Goal: Communication & Community: Share content

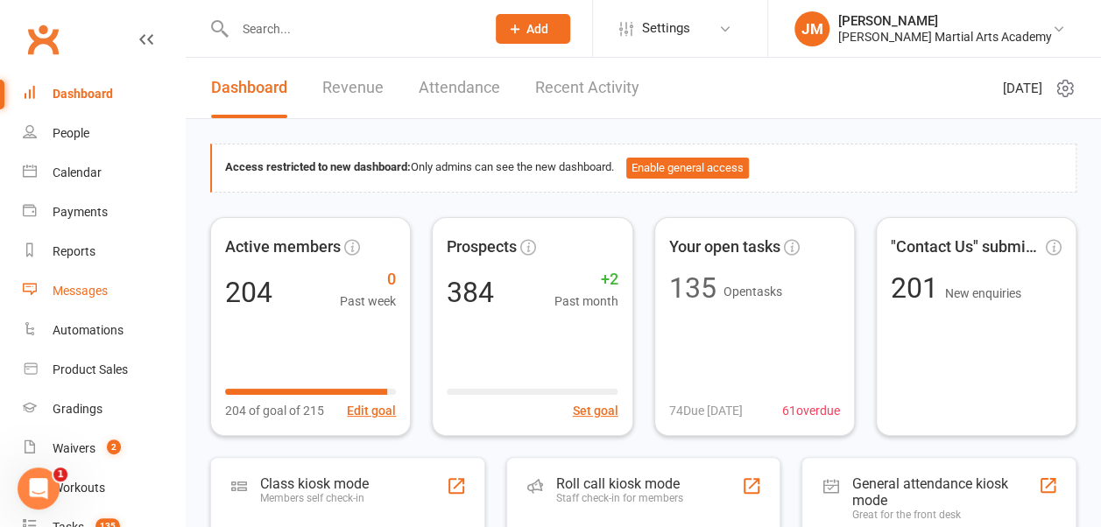
click at [81, 298] on link "Messages" at bounding box center [104, 291] width 162 height 39
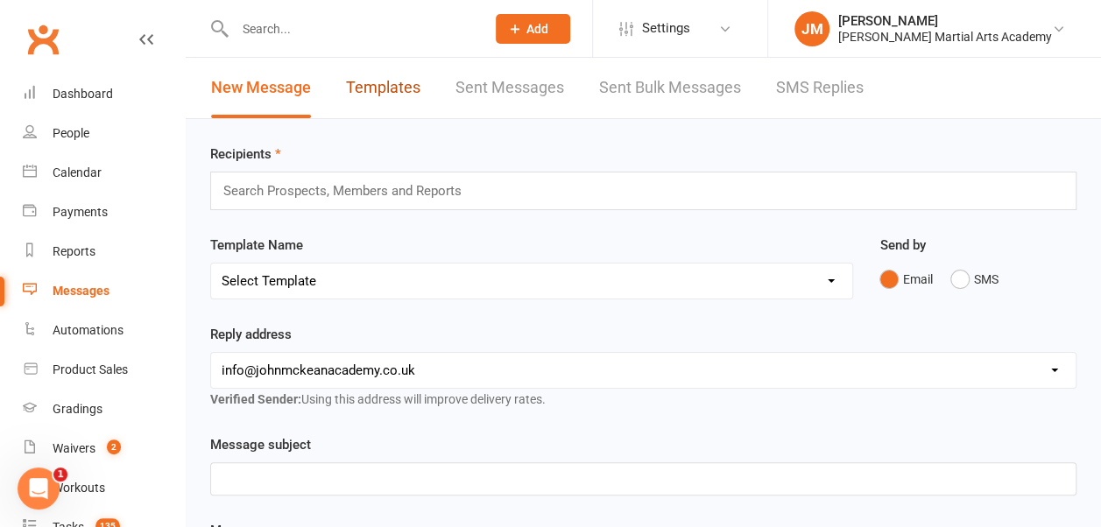
click at [382, 95] on link "Templates" at bounding box center [383, 88] width 74 height 60
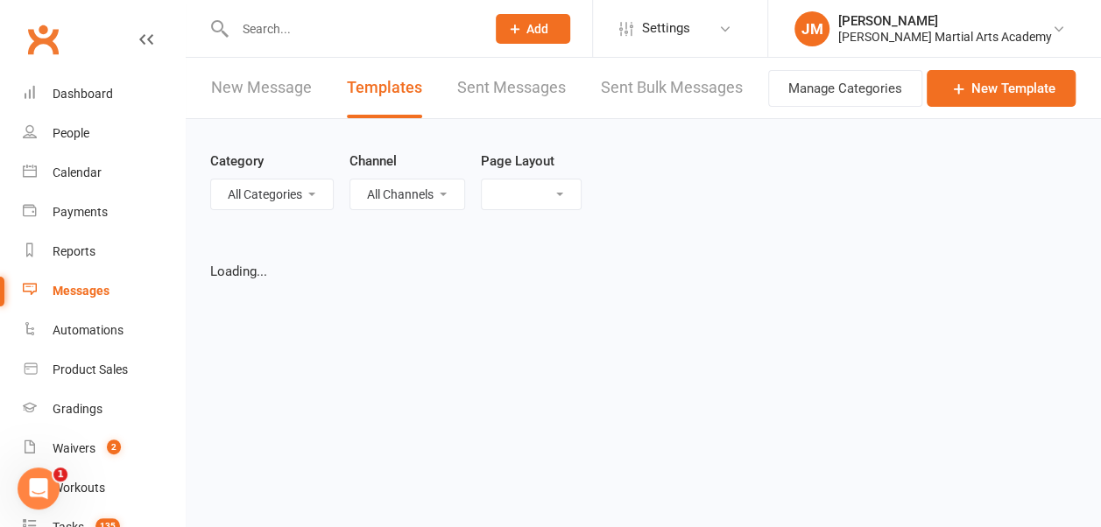
select select "grid"
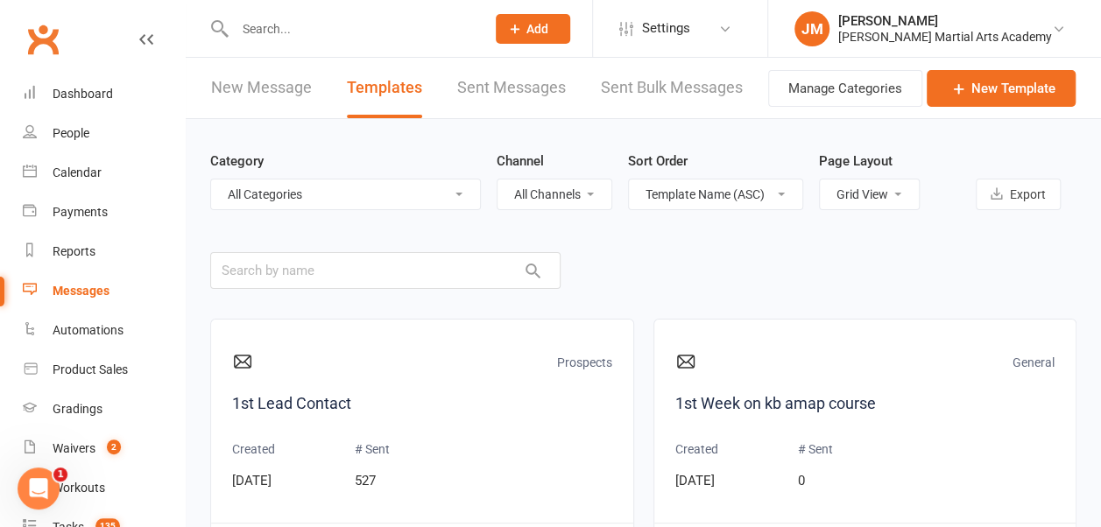
click at [658, 29] on link "Settings" at bounding box center [680, 28] width 122 height 39
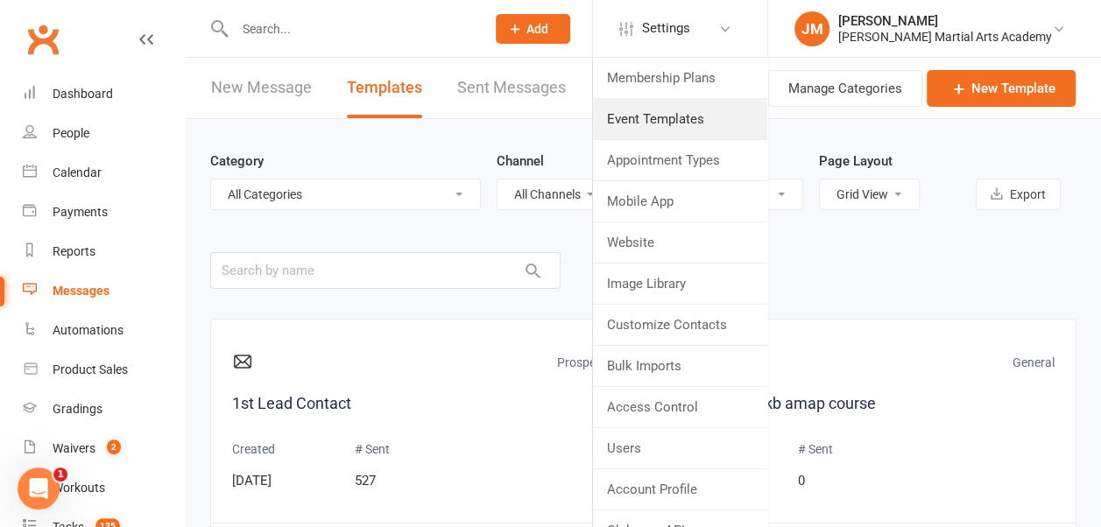
click at [682, 118] on link "Event Templates" at bounding box center [680, 119] width 174 height 40
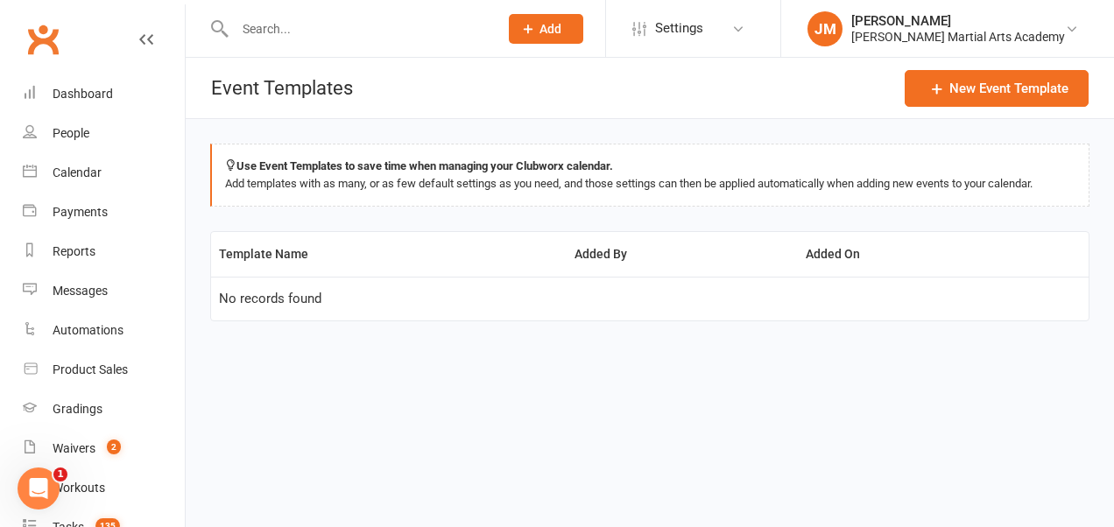
click at [703, 35] on span "Settings" at bounding box center [679, 28] width 48 height 39
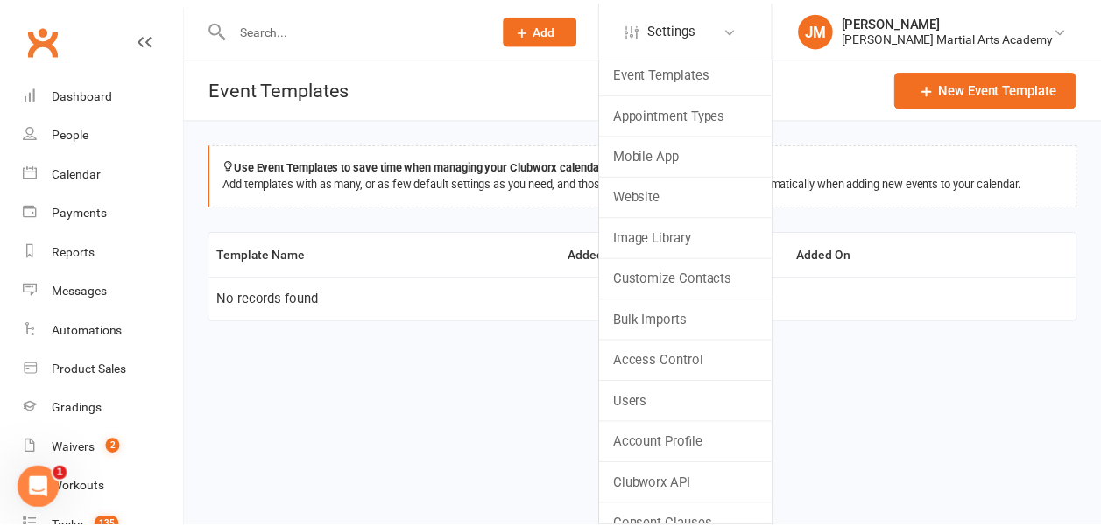
scroll to position [61, 0]
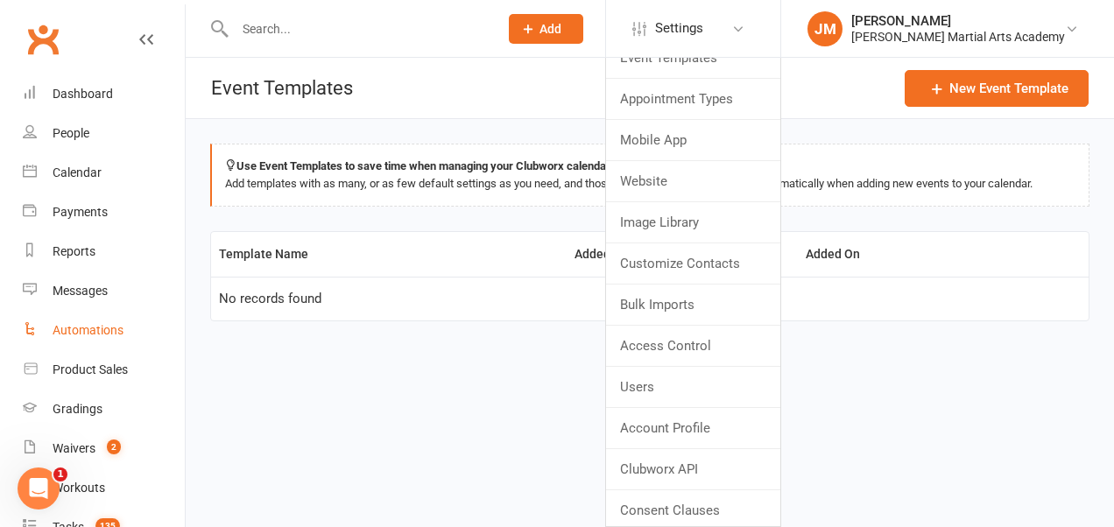
click at [105, 331] on div "Automations" at bounding box center [88, 330] width 71 height 14
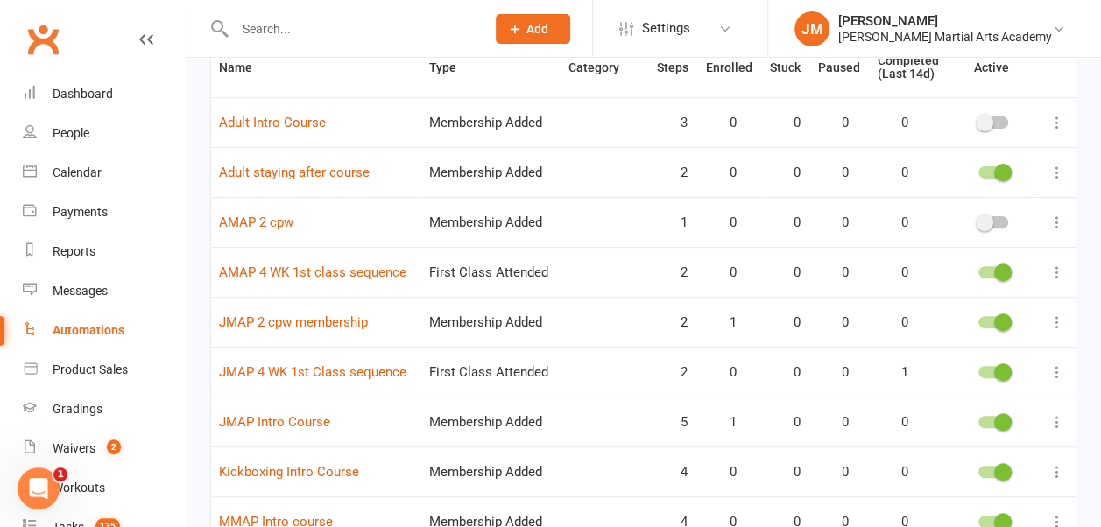
scroll to position [210, 0]
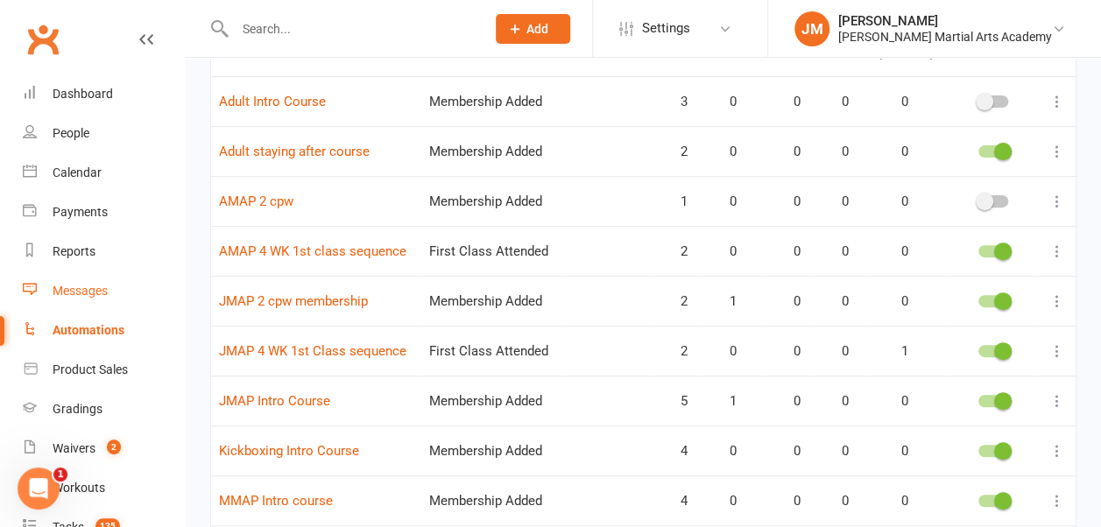
click at [95, 301] on link "Messages" at bounding box center [104, 291] width 162 height 39
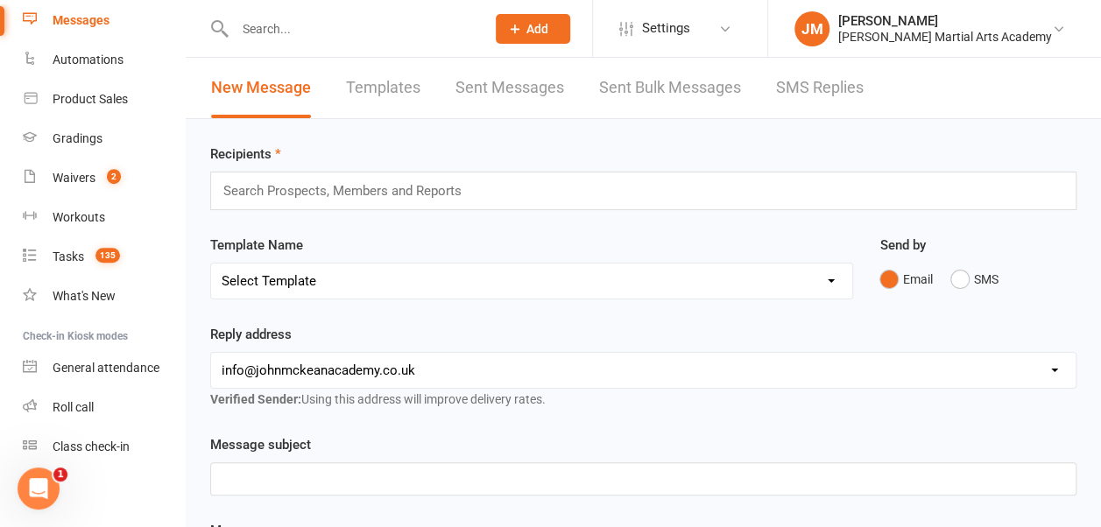
scroll to position [275, 0]
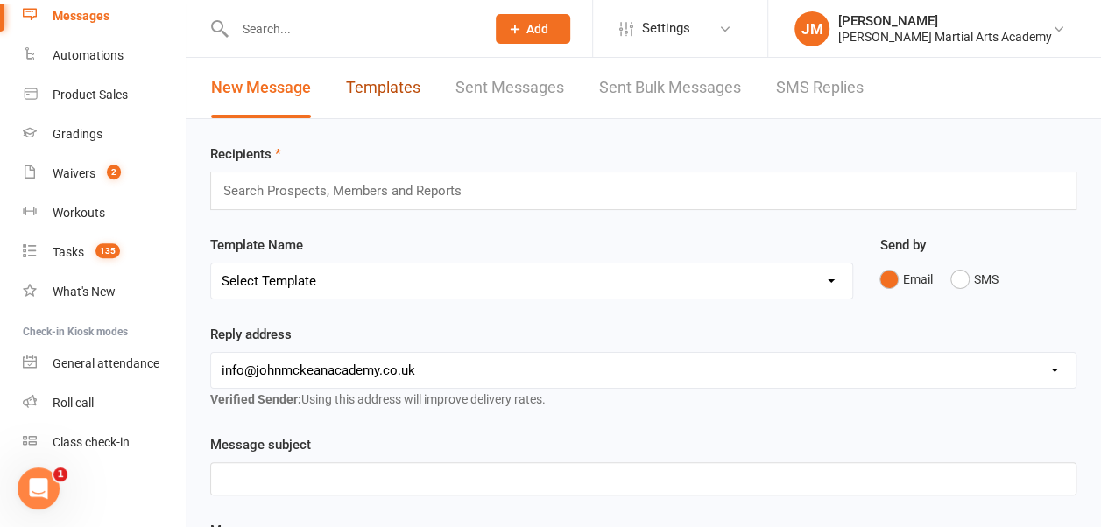
click at [389, 95] on link "Templates" at bounding box center [383, 88] width 74 height 60
select select "grid"
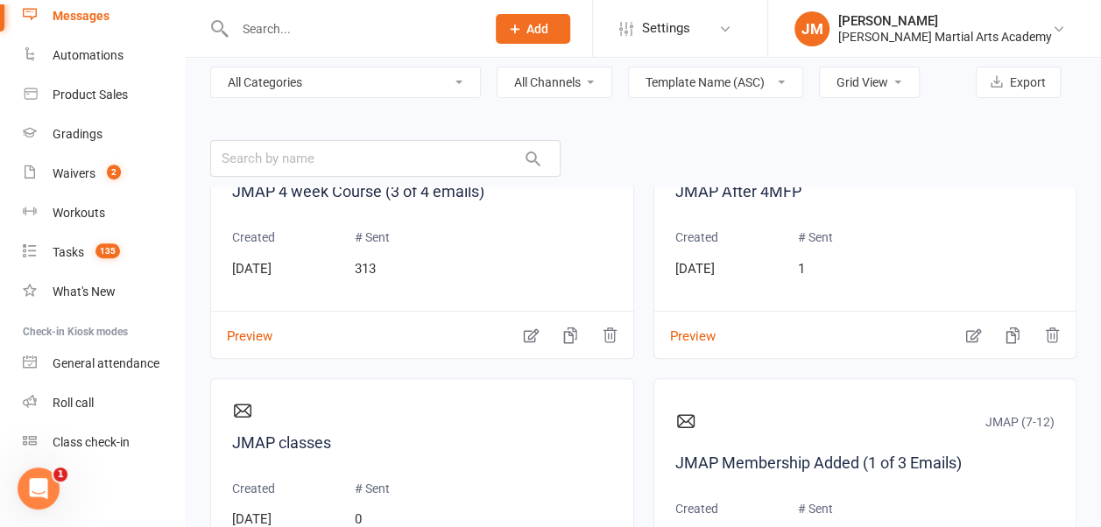
scroll to position [2013, 0]
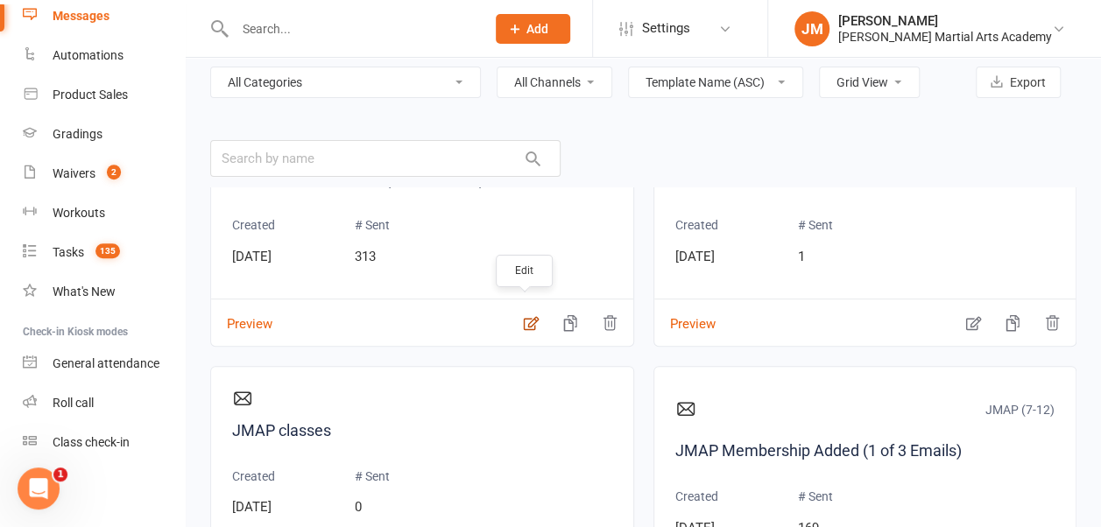
click at [524, 317] on icon "button" at bounding box center [531, 323] width 18 height 18
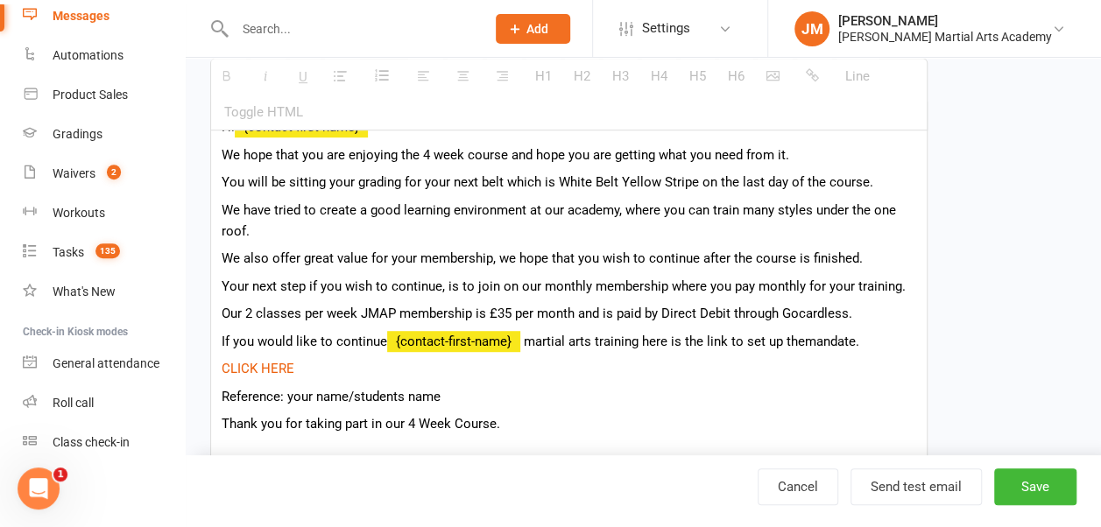
scroll to position [391, 0]
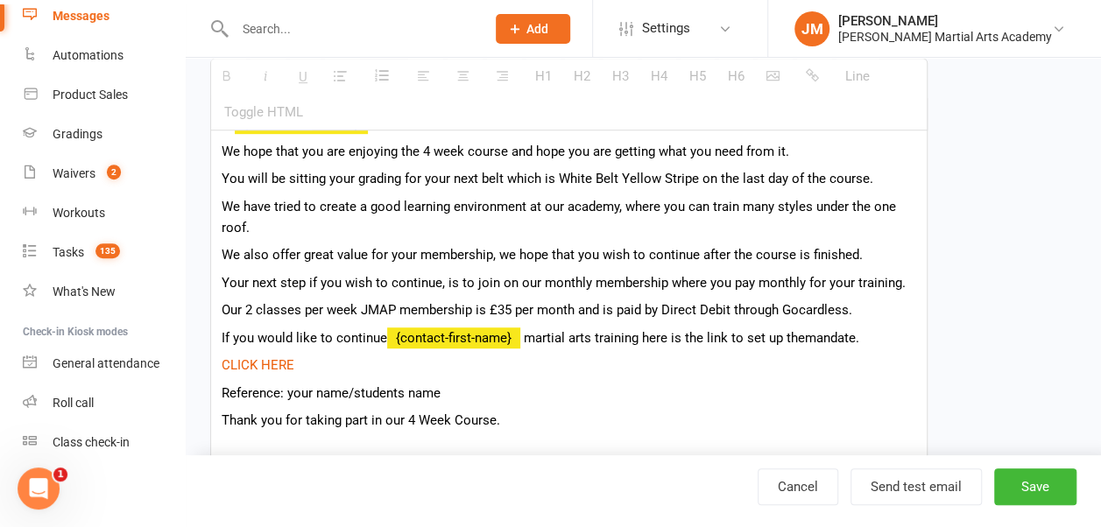
click at [512, 308] on p "Our 2 classes per week JMAP membership is £35 per month and is paid by Direct D…" at bounding box center [569, 310] width 695 height 21
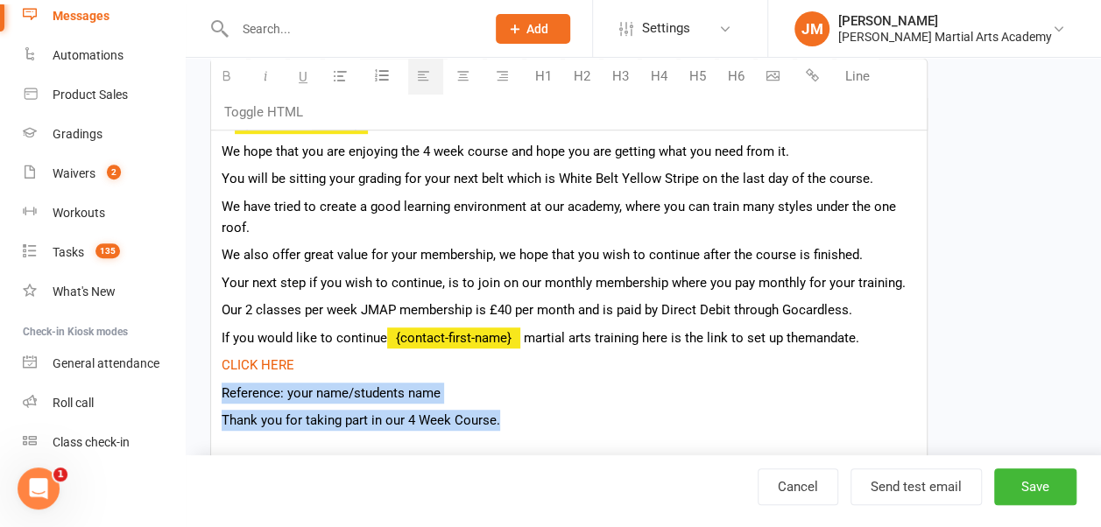
drag, startPoint x: 505, startPoint y: 415, endPoint x: 223, endPoint y: 401, distance: 283.3
click at [223, 401] on div "Hi {contact-first-name} We hope that you are enjoying the 4 week course and hop…" at bounding box center [569, 340] width 716 height 484
click at [457, 394] on p "Reference: your name/students name" at bounding box center [569, 393] width 695 height 21
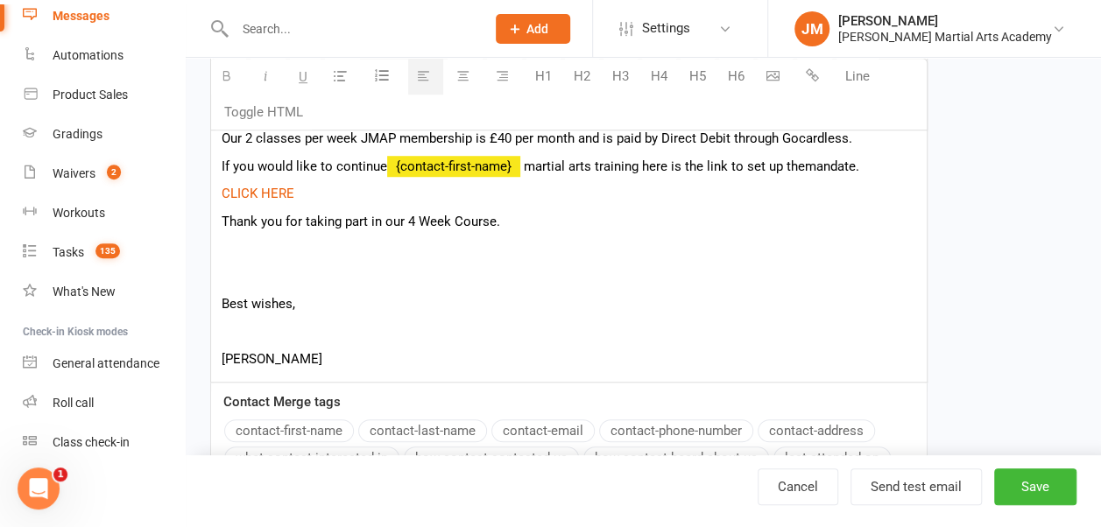
scroll to position [573, 0]
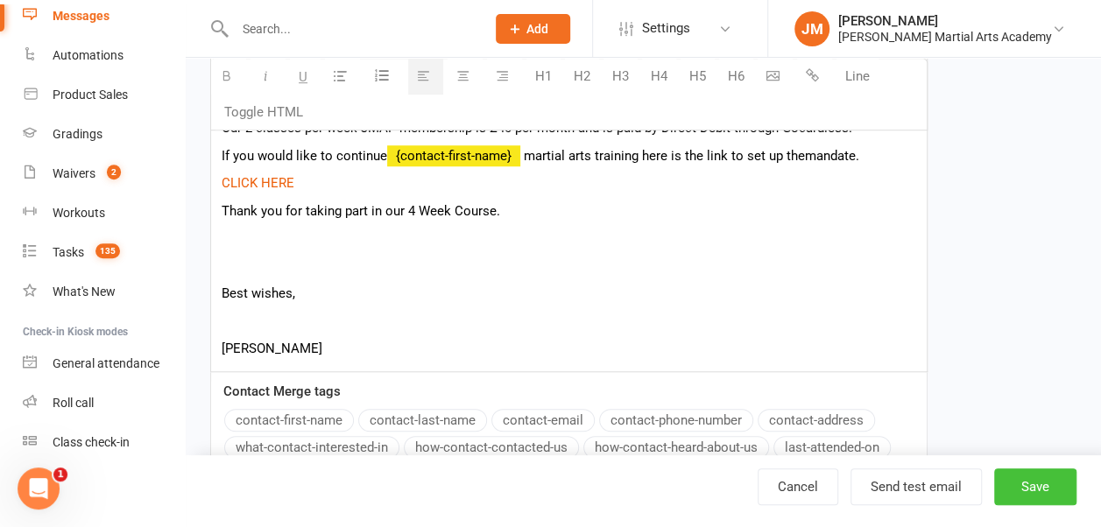
click at [1023, 484] on button "Save" at bounding box center [1035, 487] width 82 height 37
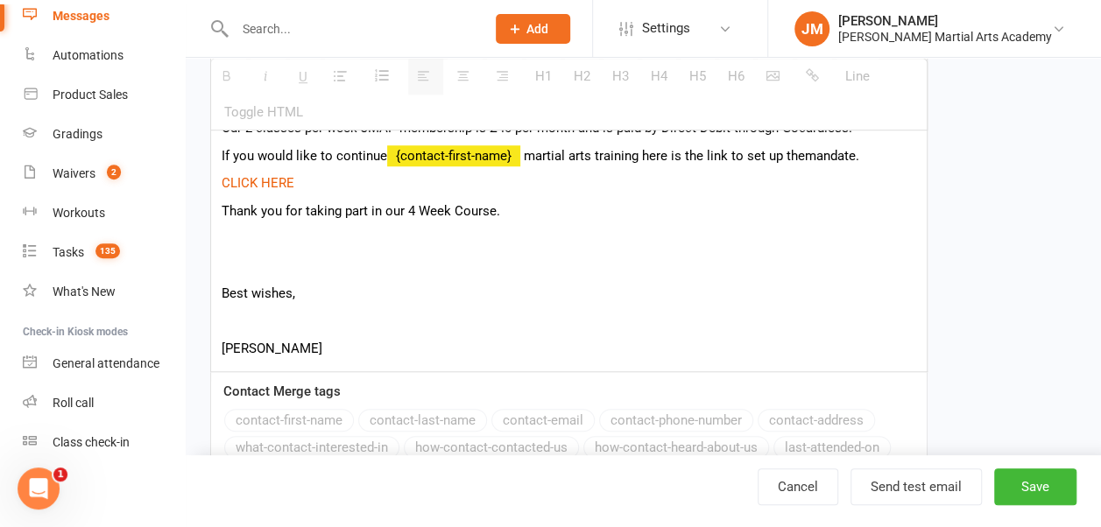
select select "grid"
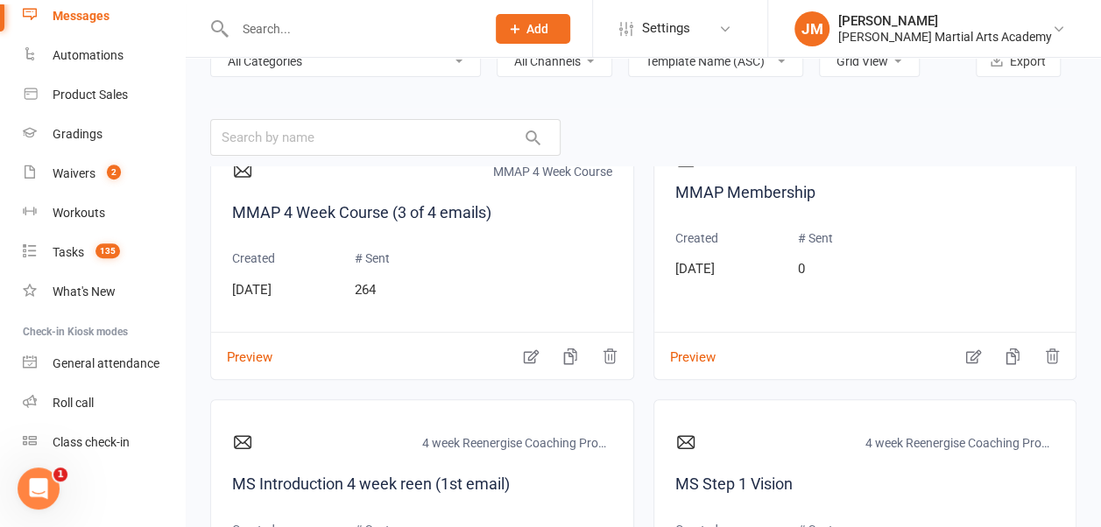
scroll to position [4143, 0]
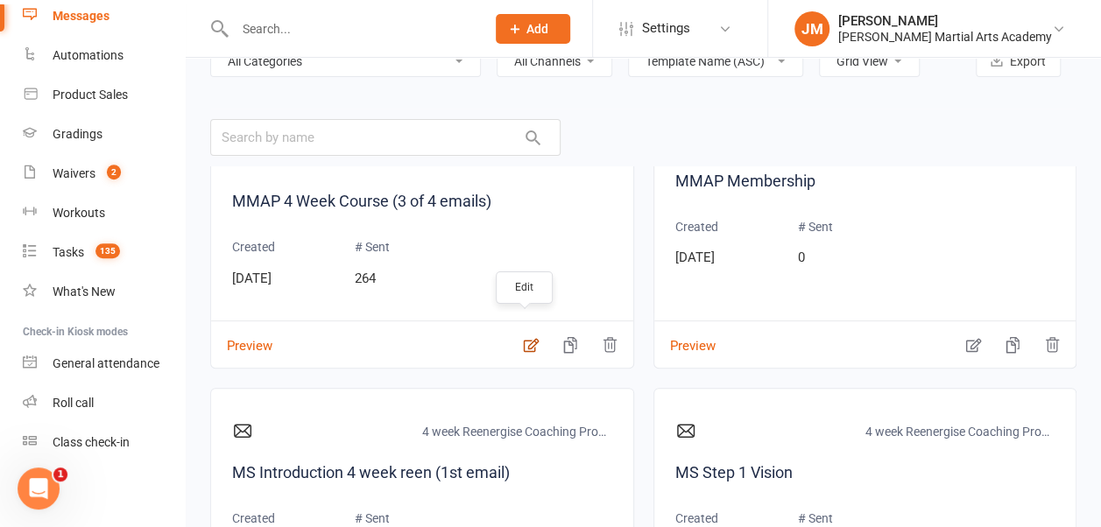
click at [522, 336] on icon "button" at bounding box center [531, 345] width 18 height 18
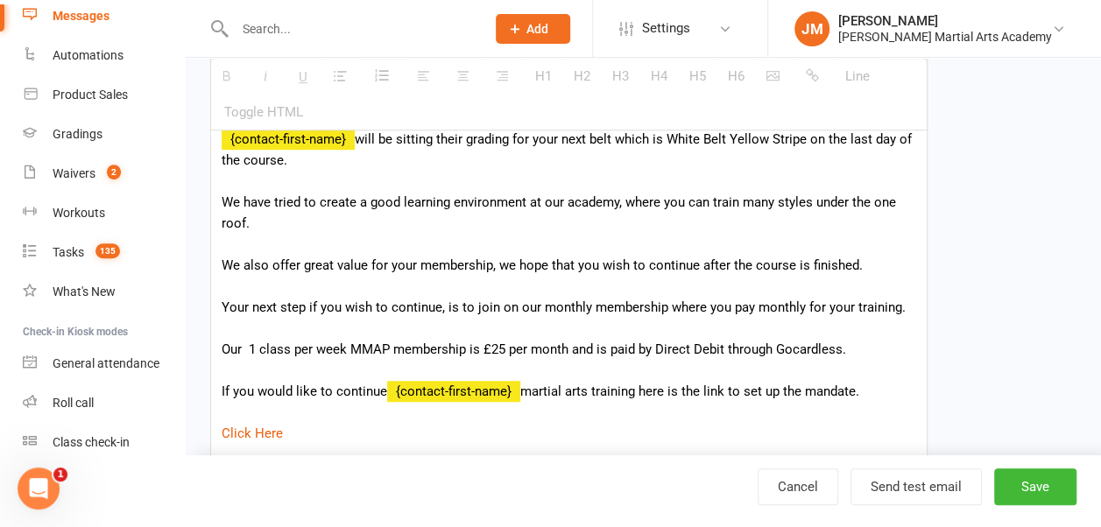
scroll to position [472, 0]
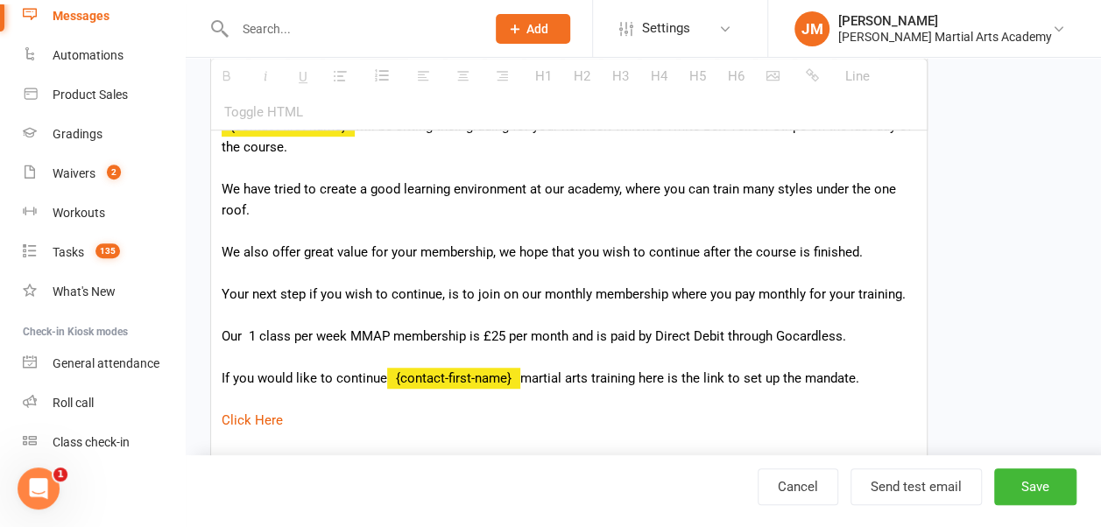
click at [494, 339] on p "Hi {contact-first-name} We hope that you are enjoying the 4 week course and hop…" at bounding box center [569, 305] width 695 height 547
click at [470, 361] on p "Hi {contact-first-name} We hope that you are enjoying the 4 week course and hop…" at bounding box center [569, 305] width 695 height 547
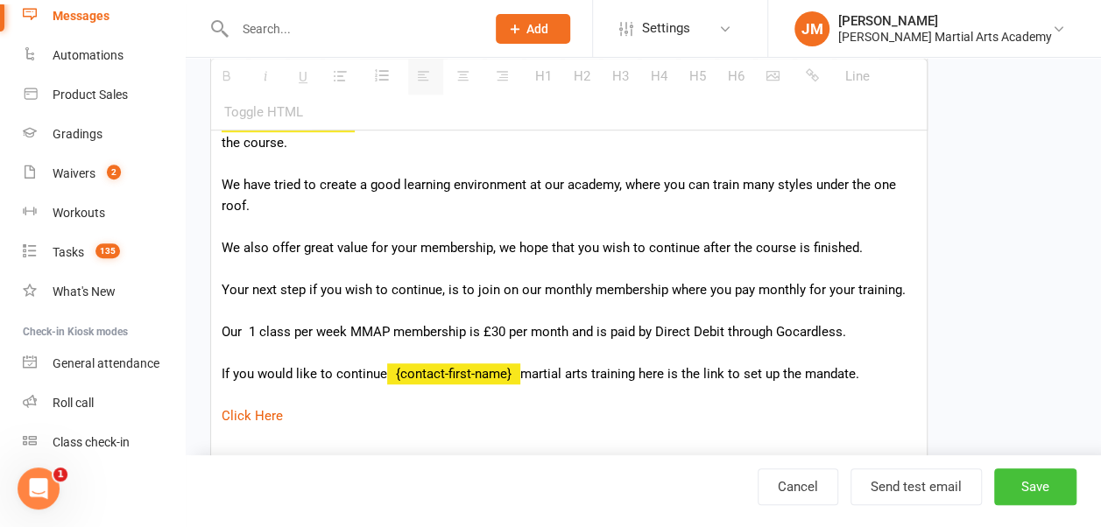
click at [1029, 490] on button "Save" at bounding box center [1035, 487] width 82 height 37
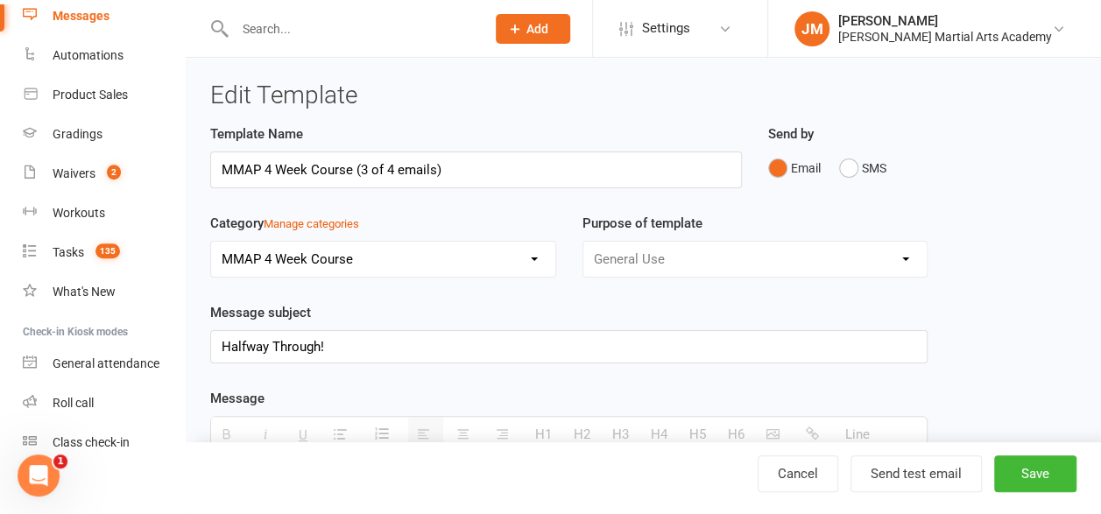
select select "grid"
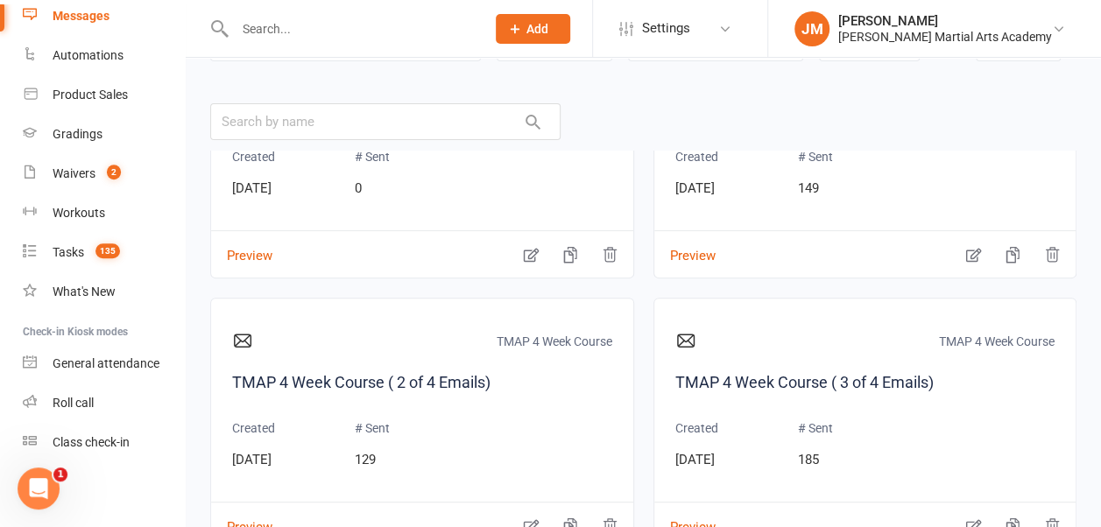
scroll to position [6402, 0]
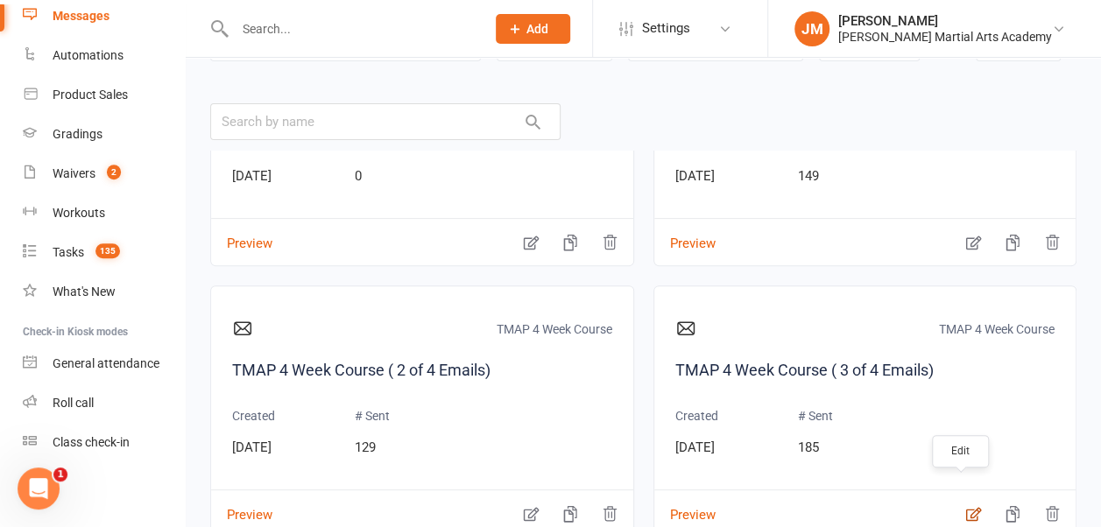
click at [964, 505] on icon "button" at bounding box center [973, 514] width 18 height 18
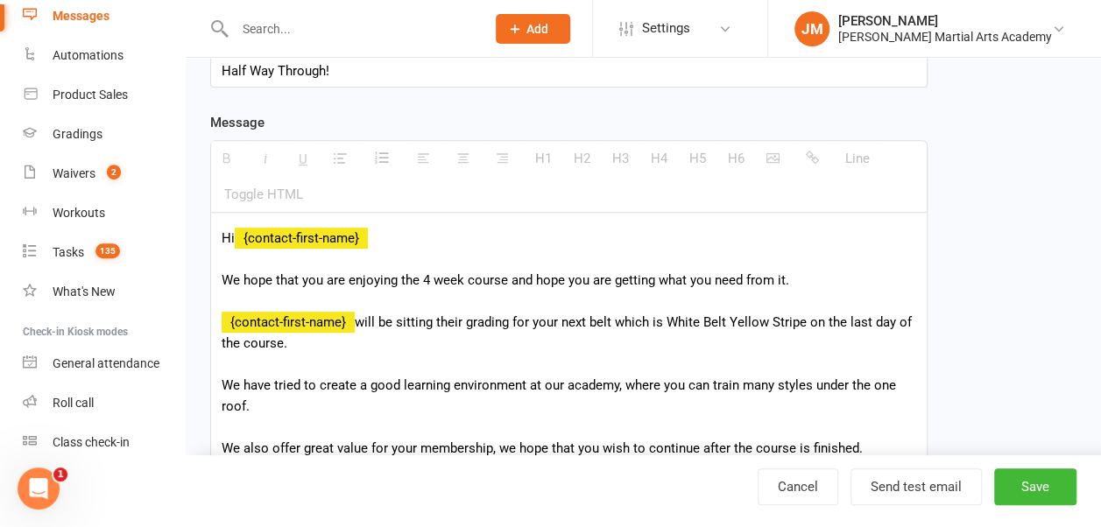
scroll to position [431, 0]
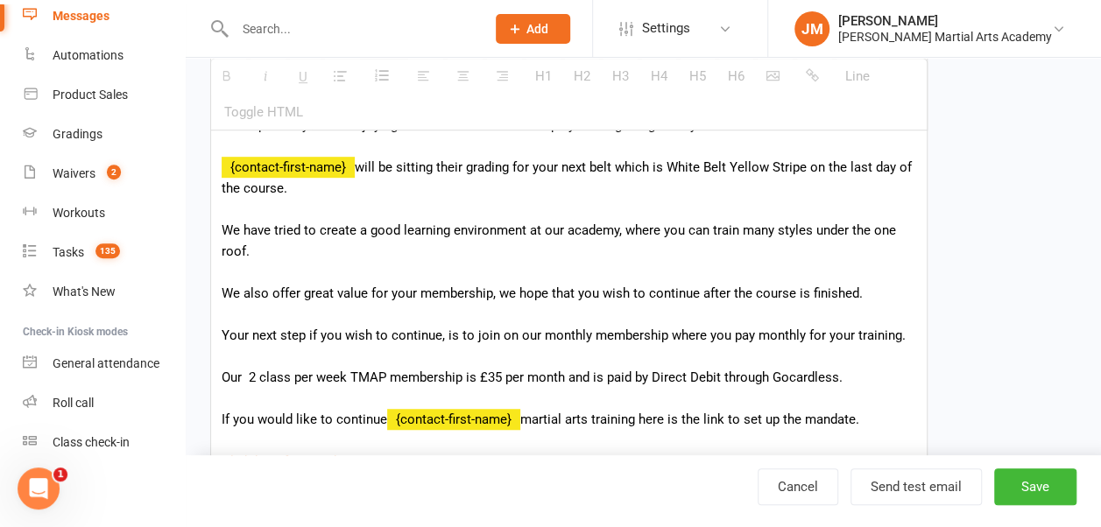
click at [493, 380] on p "Hi {contact-first-name} We hope that you are enjoying the 4 week course and hop…" at bounding box center [569, 357] width 695 height 568
click at [548, 377] on p "Hi {contact-first-name} We hope that you are enjoying the 4 week course and hop…" at bounding box center [569, 357] width 695 height 568
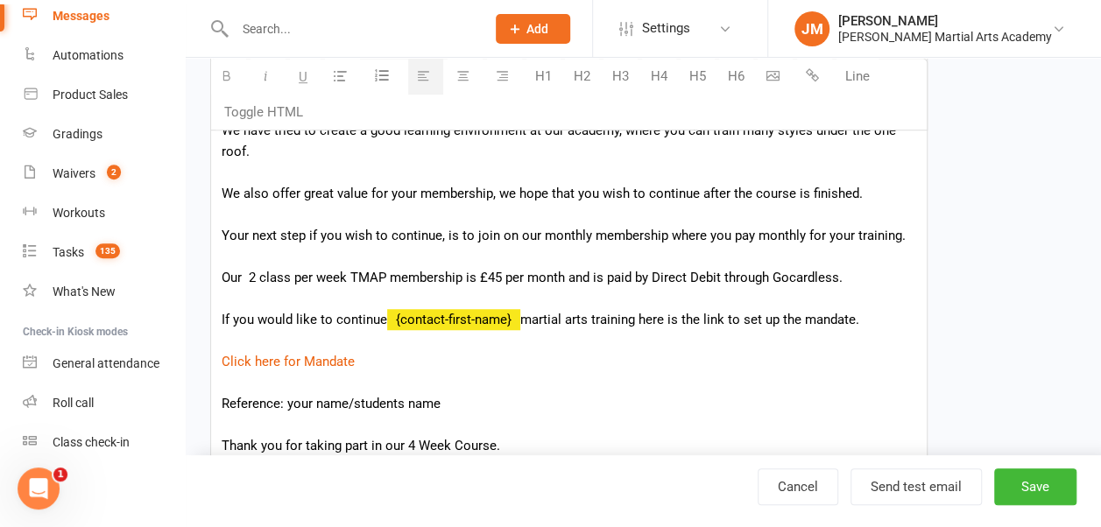
scroll to position [604, 0]
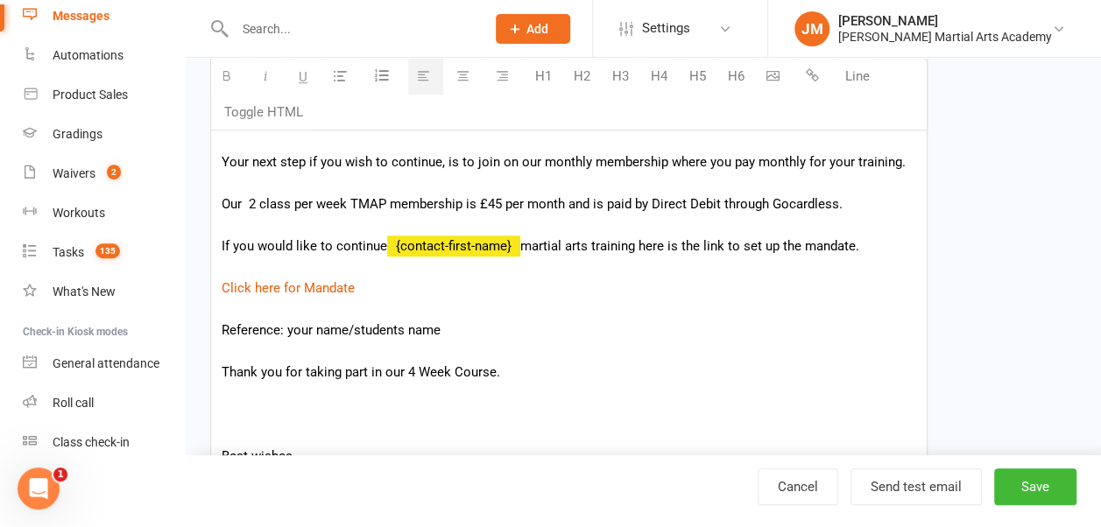
click at [473, 325] on p "Hi {contact-first-name} We hope that you are enjoying the 4 week course and hop…" at bounding box center [569, 183] width 695 height 568
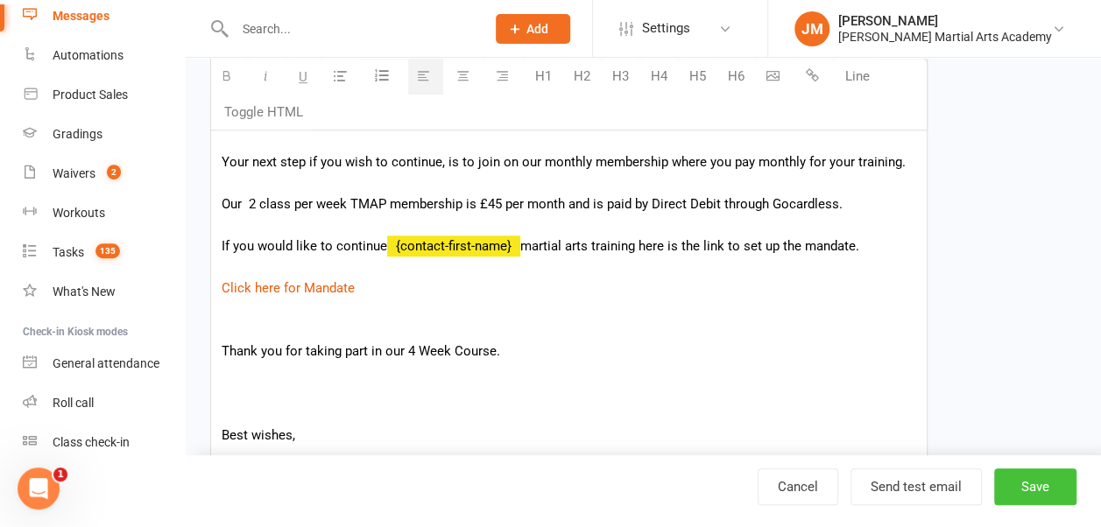
click at [1042, 482] on button "Save" at bounding box center [1035, 487] width 82 height 37
select select "grid"
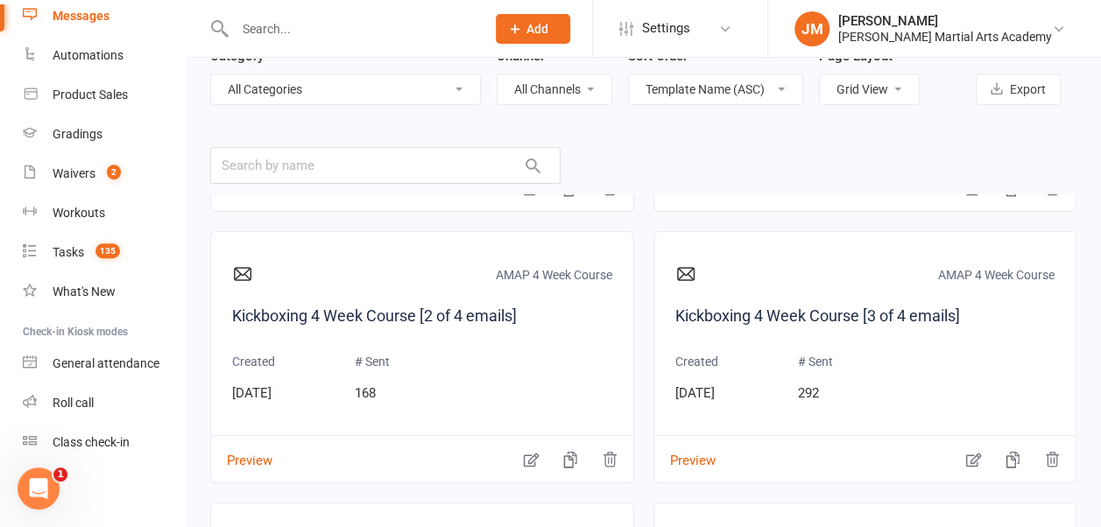
scroll to position [3265, 0]
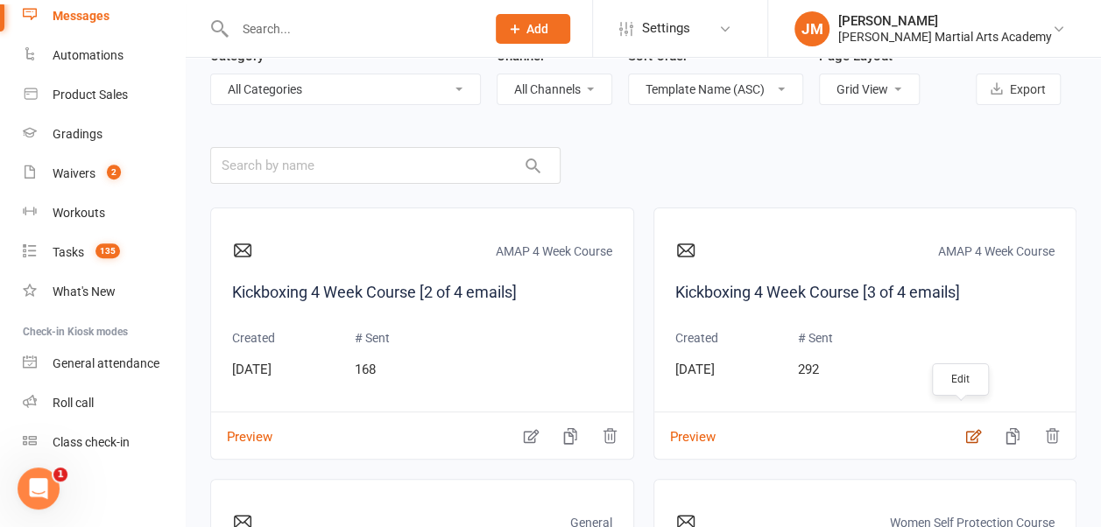
click at [966, 430] on icon "button" at bounding box center [973, 437] width 15 height 14
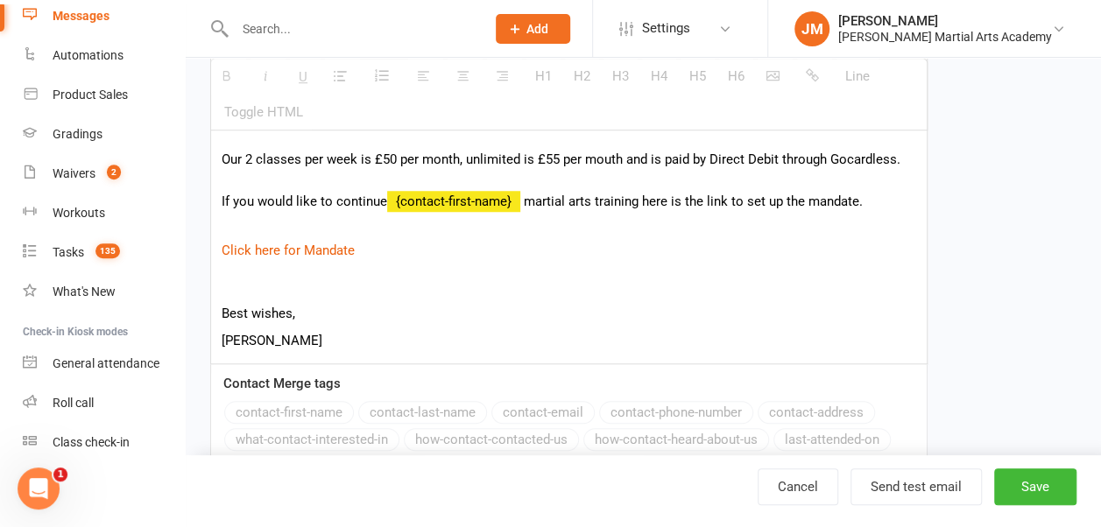
scroll to position [504, 0]
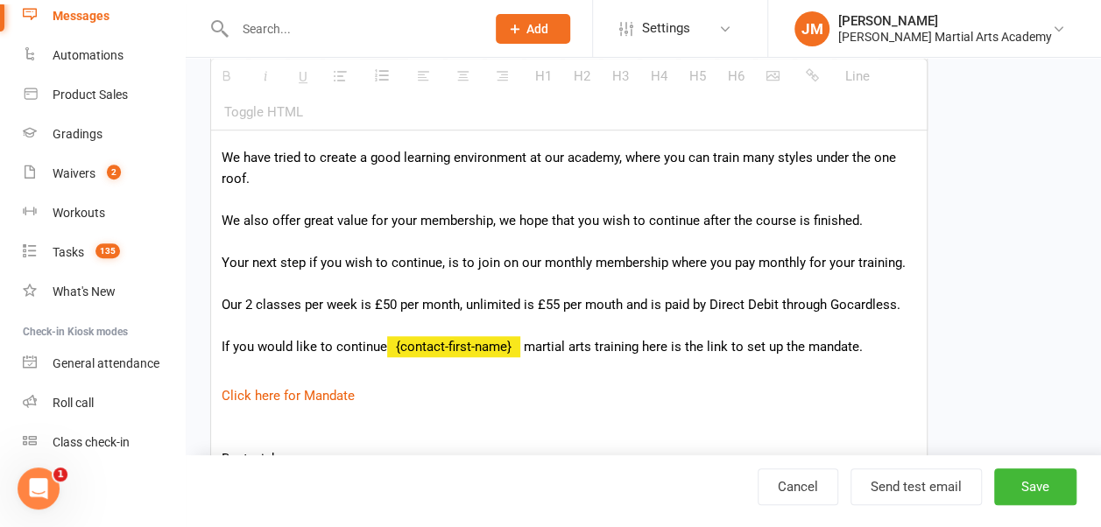
click at [457, 300] on p "Hi {contact-first-name} We hope that you are enjoying the 4 week course and hop…" at bounding box center [569, 178] width 695 height 357
click at [1034, 488] on button "Save" at bounding box center [1035, 487] width 82 height 37
select select "grid"
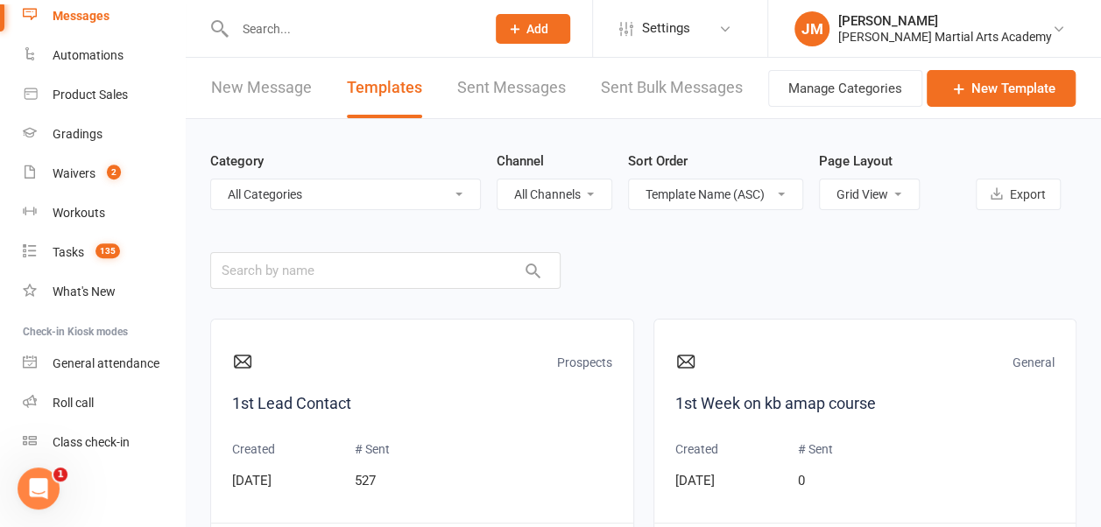
click at [655, 18] on link "Settings" at bounding box center [680, 28] width 122 height 39
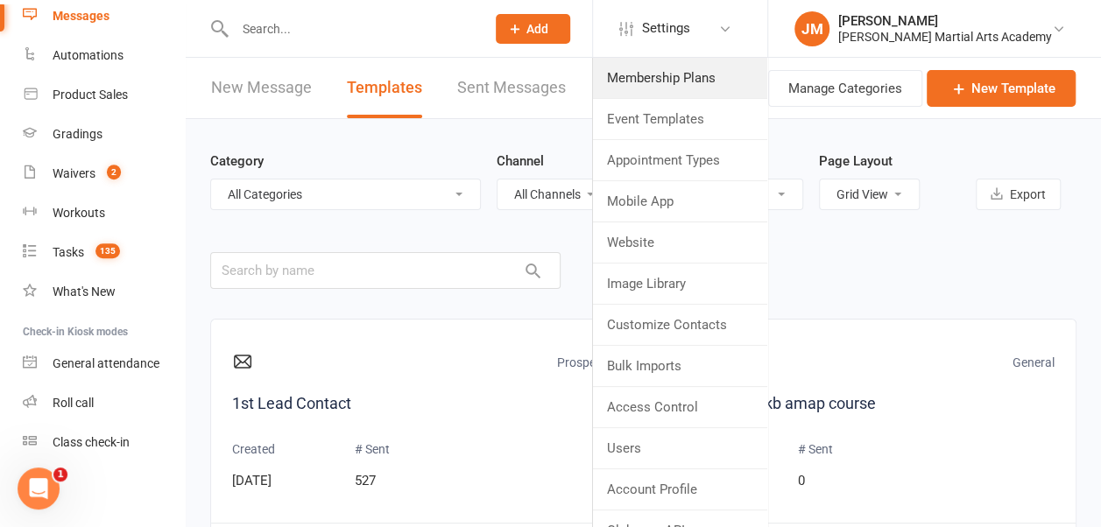
click at [666, 84] on link "Membership Plans" at bounding box center [680, 78] width 174 height 40
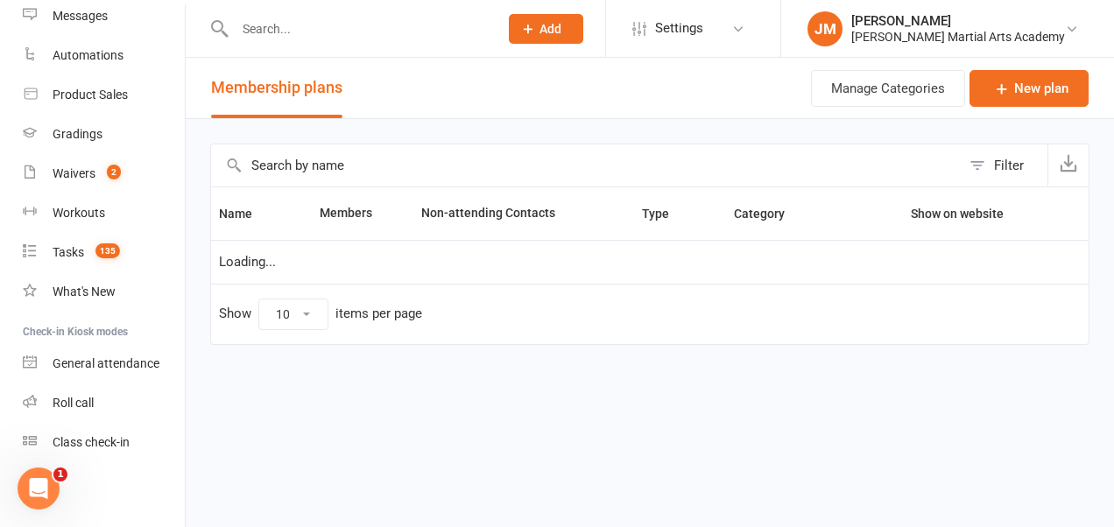
select select "50"
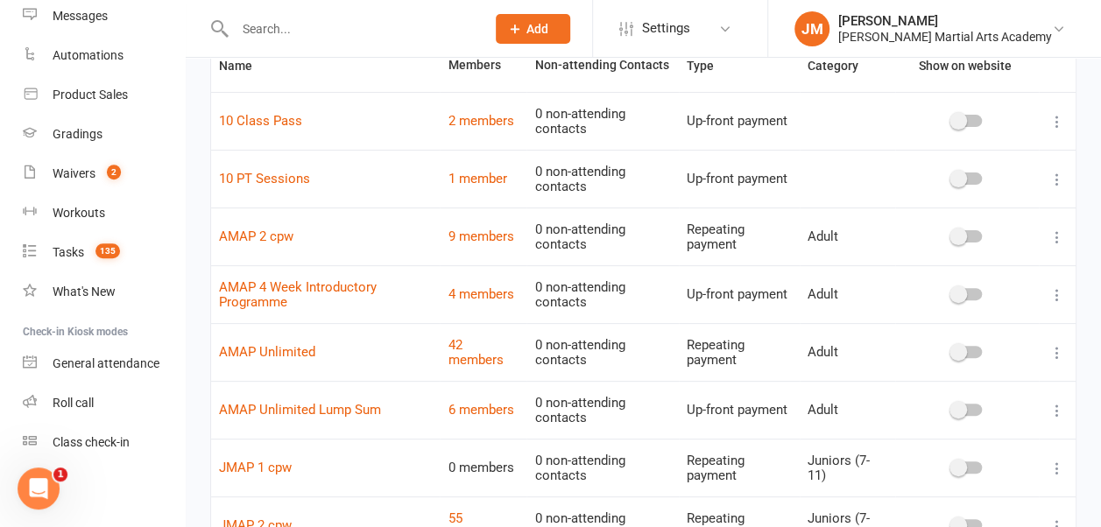
scroll to position [212, 0]
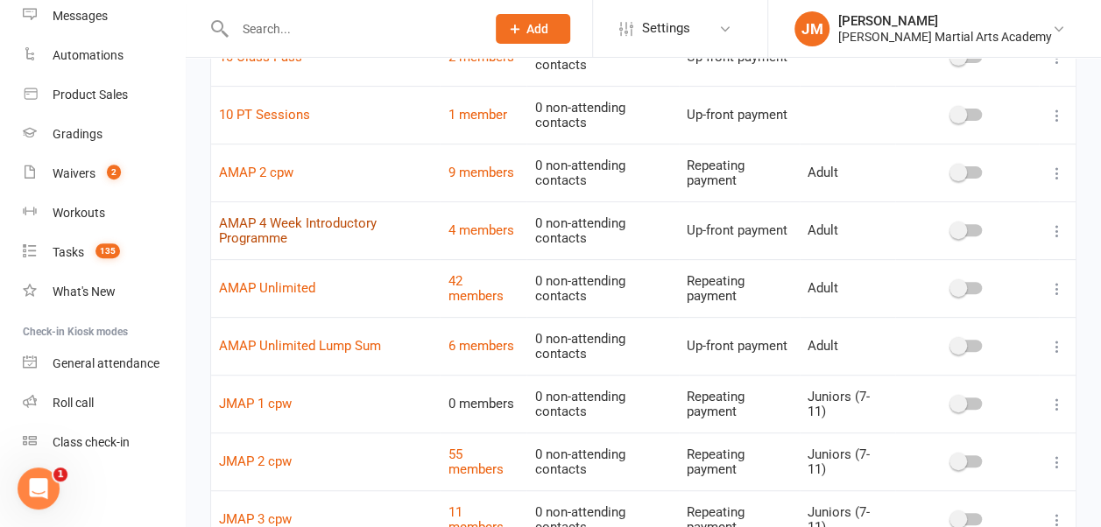
click at [263, 229] on link "AMAP 4 Week Introductory Programme" at bounding box center [298, 230] width 158 height 31
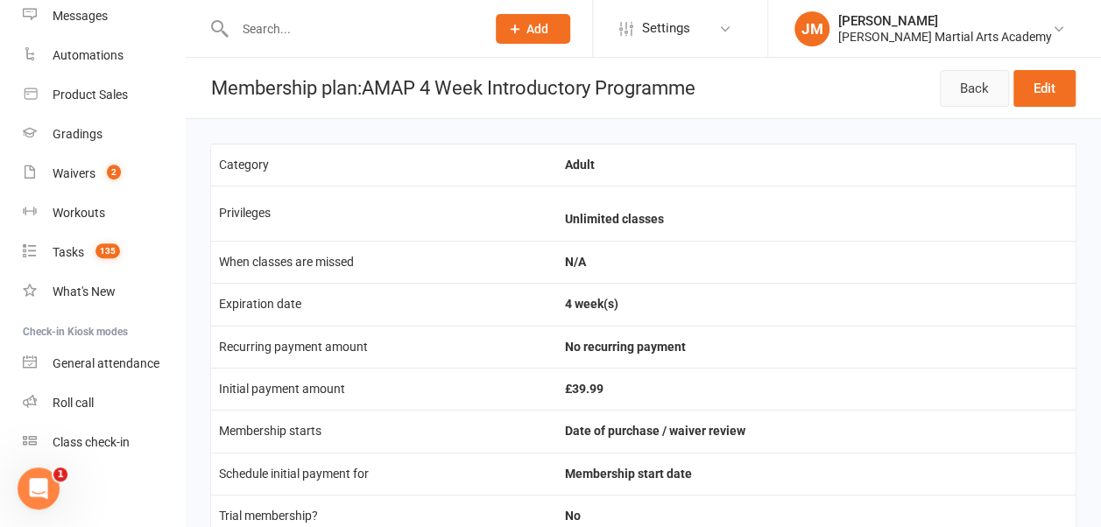
click at [976, 86] on link "Back" at bounding box center [974, 88] width 69 height 37
select select "50"
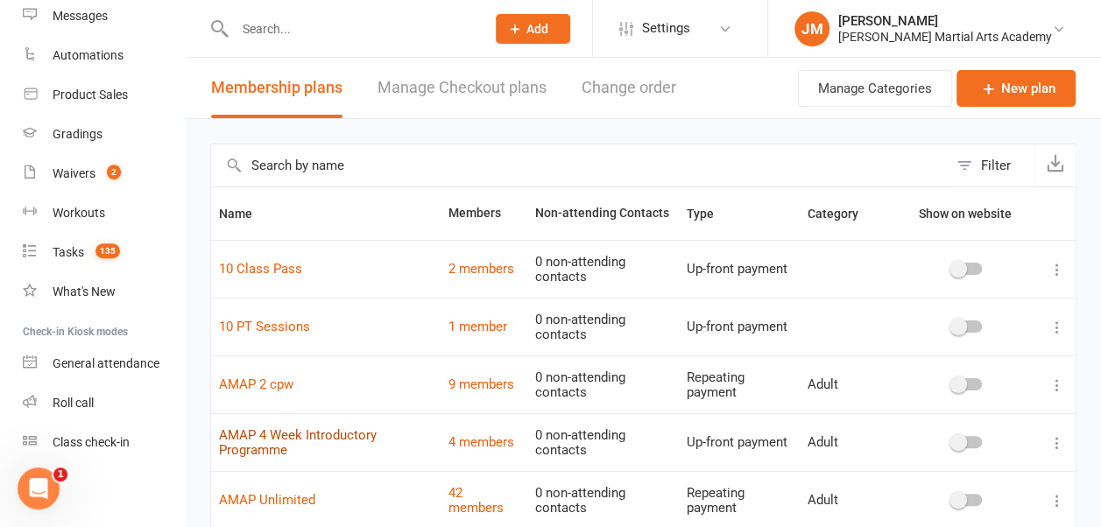
click at [263, 441] on link "AMAP 4 Week Introductory Programme" at bounding box center [298, 442] width 158 height 31
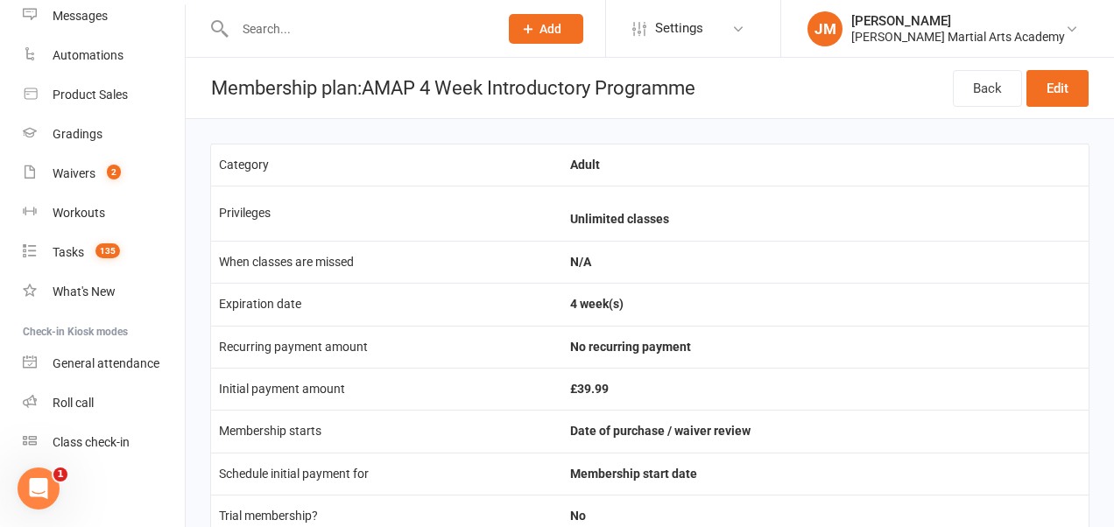
select select "50"
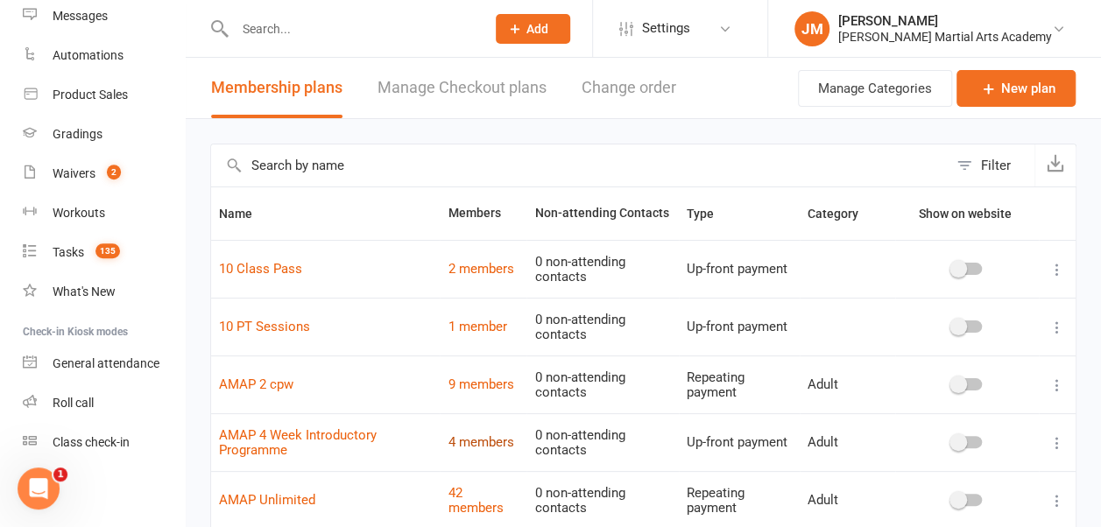
click at [480, 440] on link "4 members" at bounding box center [481, 442] width 66 height 16
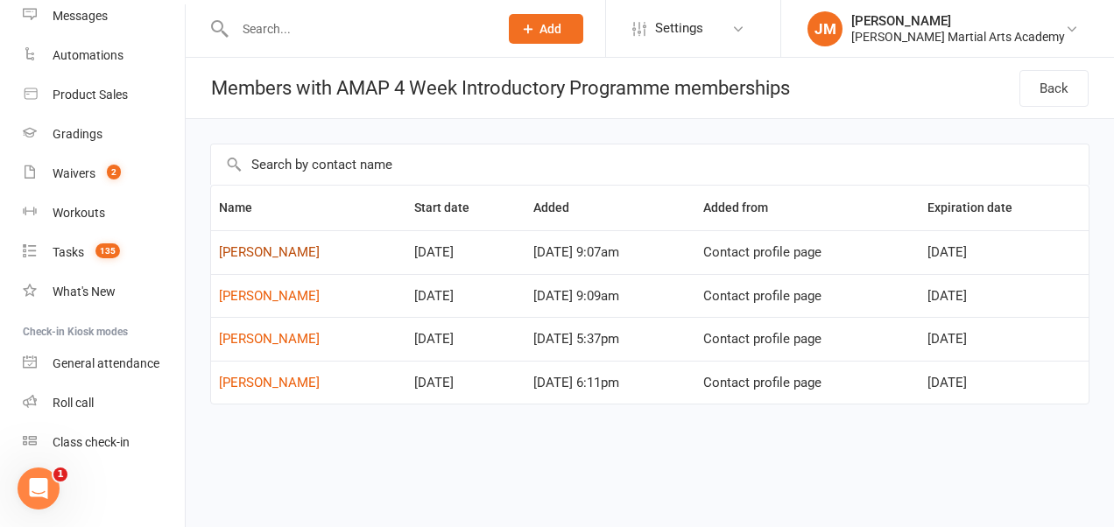
click at [272, 254] on link "[PERSON_NAME]" at bounding box center [269, 252] width 101 height 16
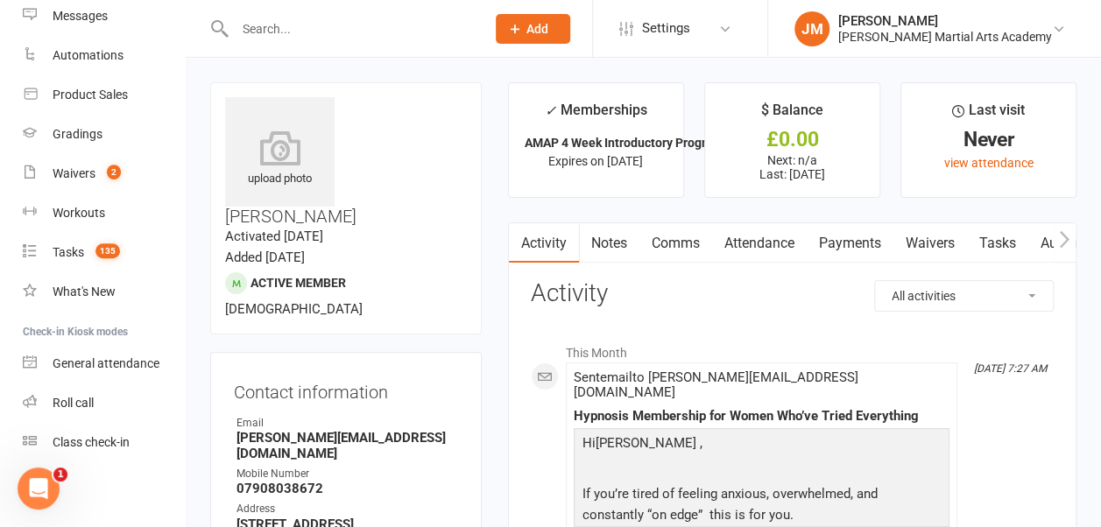
click at [693, 250] on link "Comms" at bounding box center [675, 243] width 73 height 40
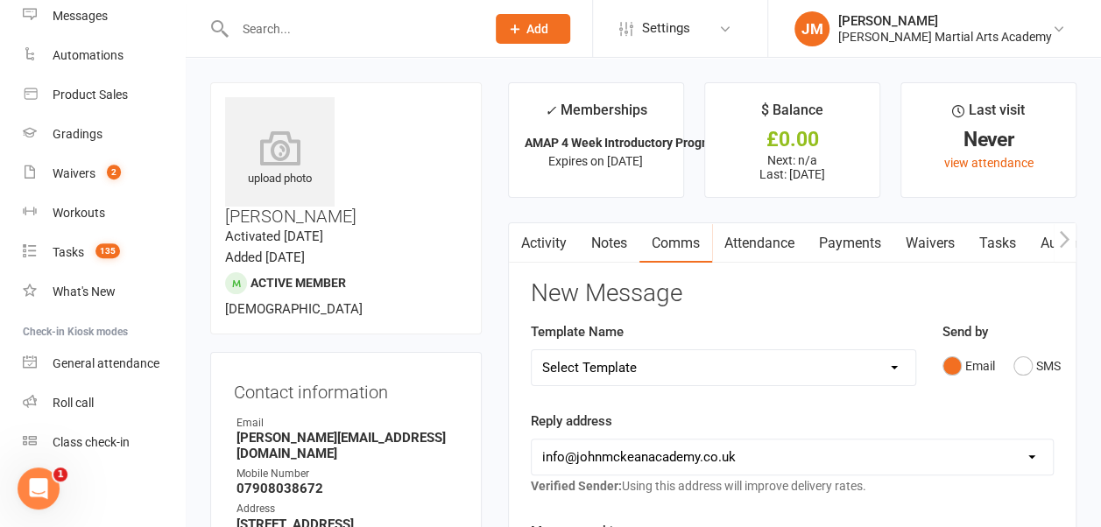
click at [894, 370] on select "Select Template [Email] 4 [PERSON_NAME] step 2 goal [Email] MS Introduction 4 w…" at bounding box center [724, 367] width 384 height 35
select select "11"
click at [532, 350] on select "Select Template [Email] 4 [PERSON_NAME] step 2 goal [Email] MS Introduction 4 w…" at bounding box center [724, 367] width 384 height 35
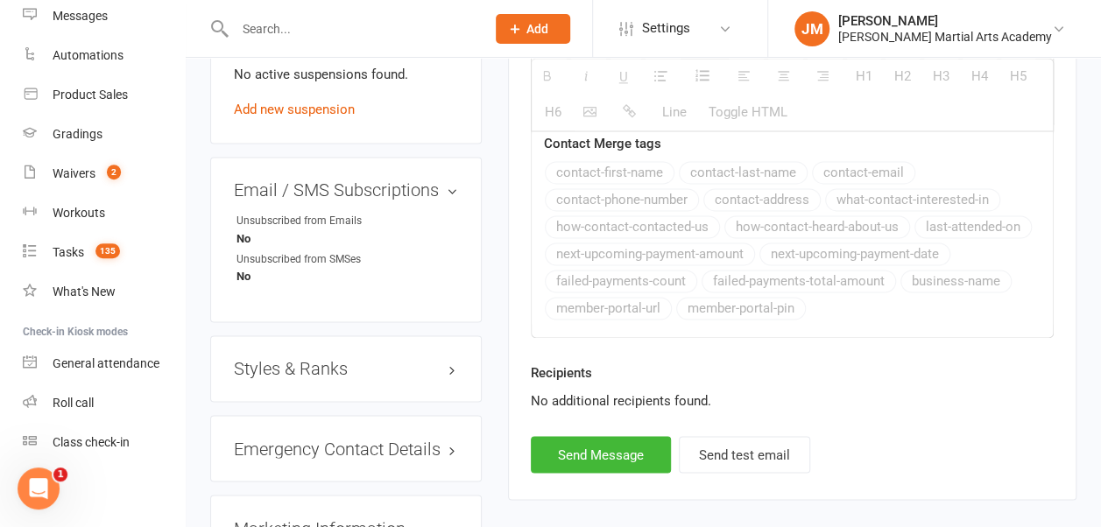
scroll to position [1219, 0]
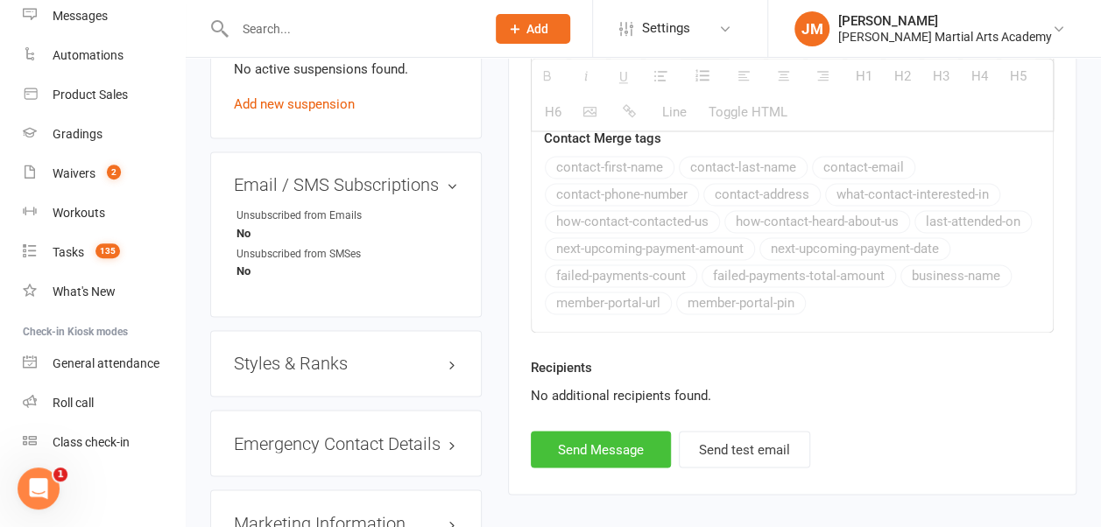
click at [603, 449] on button "Send Message" at bounding box center [601, 449] width 140 height 37
select select
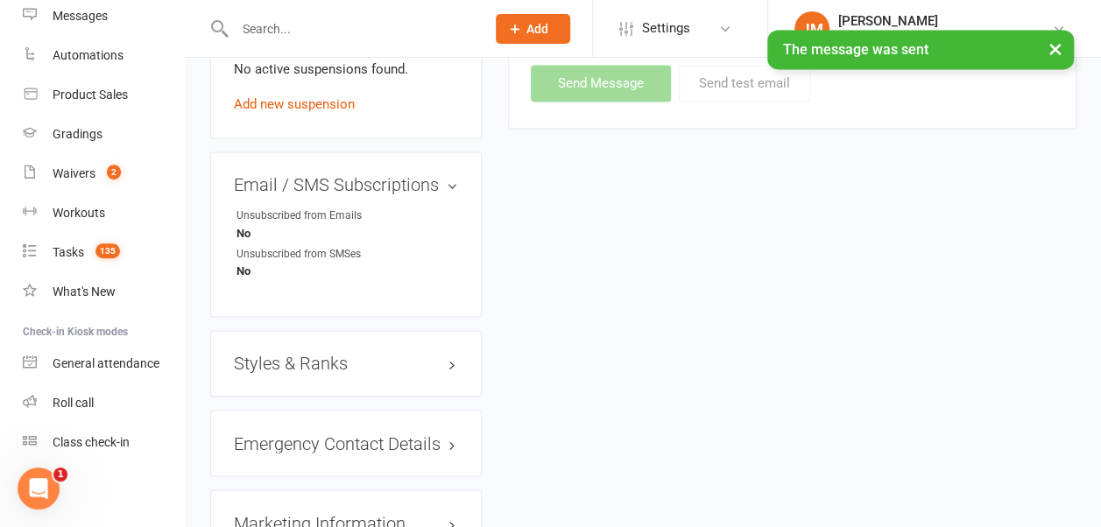
click at [343, 354] on h3 "Styles & Ranks" at bounding box center [346, 363] width 224 height 19
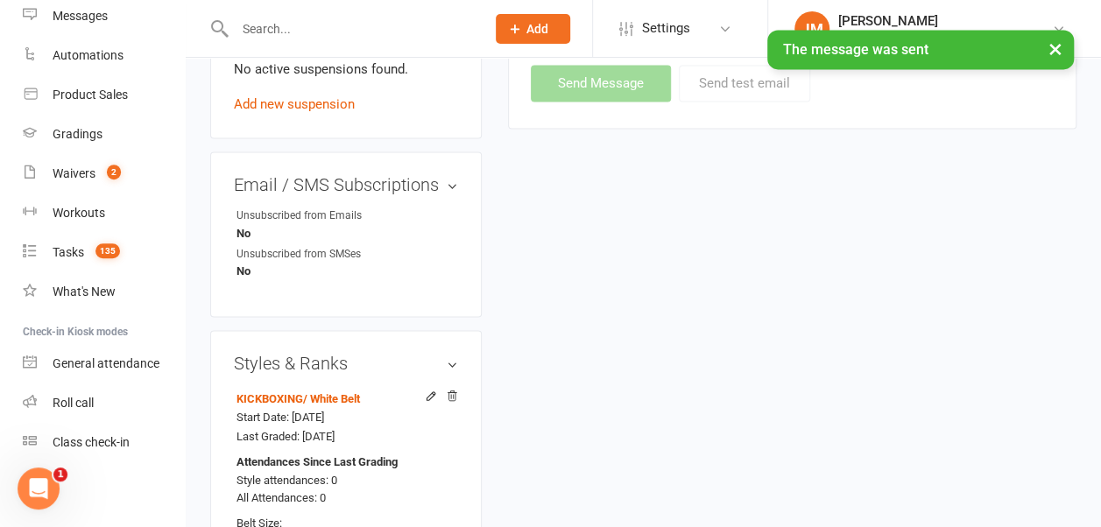
click at [690, 30] on div "× The message was sent" at bounding box center [539, 30] width 1078 height 0
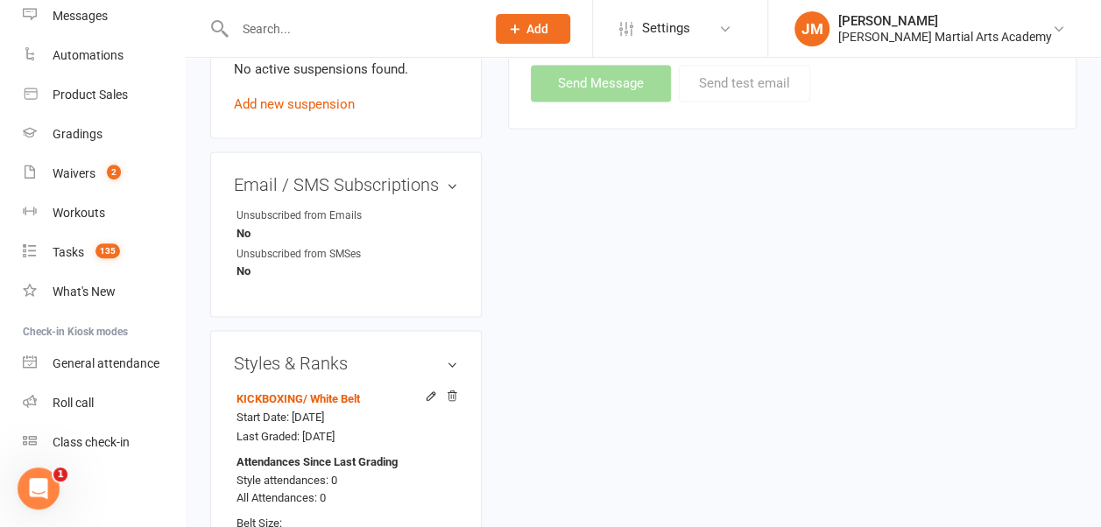
click at [726, 25] on link "Settings" at bounding box center [680, 28] width 122 height 39
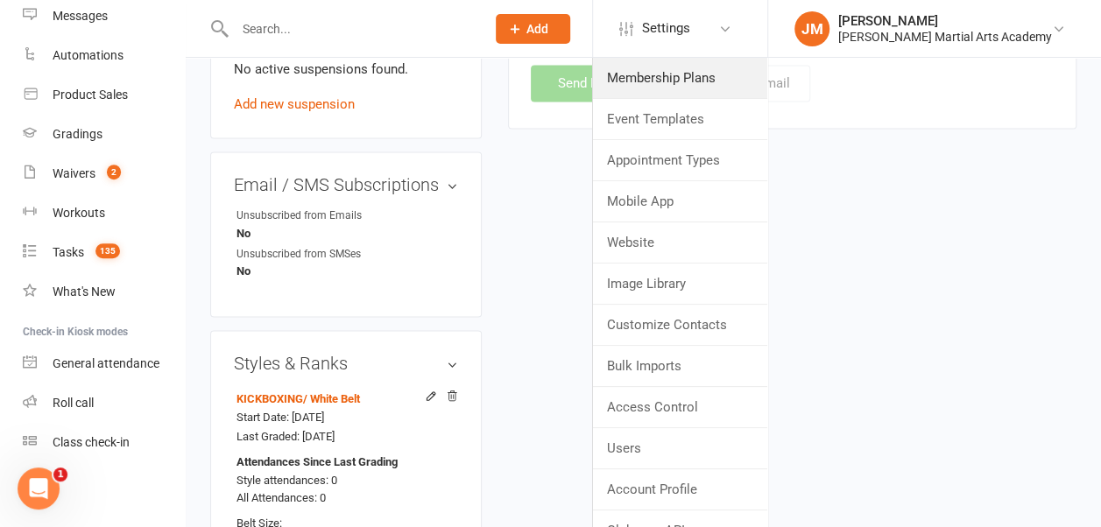
click at [697, 77] on link "Membership Plans" at bounding box center [680, 78] width 174 height 40
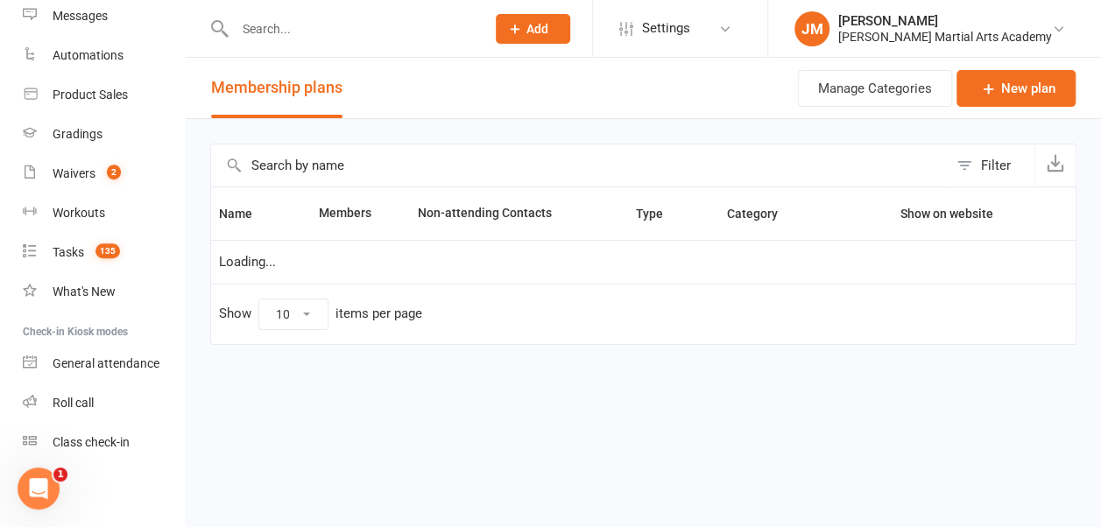
select select "50"
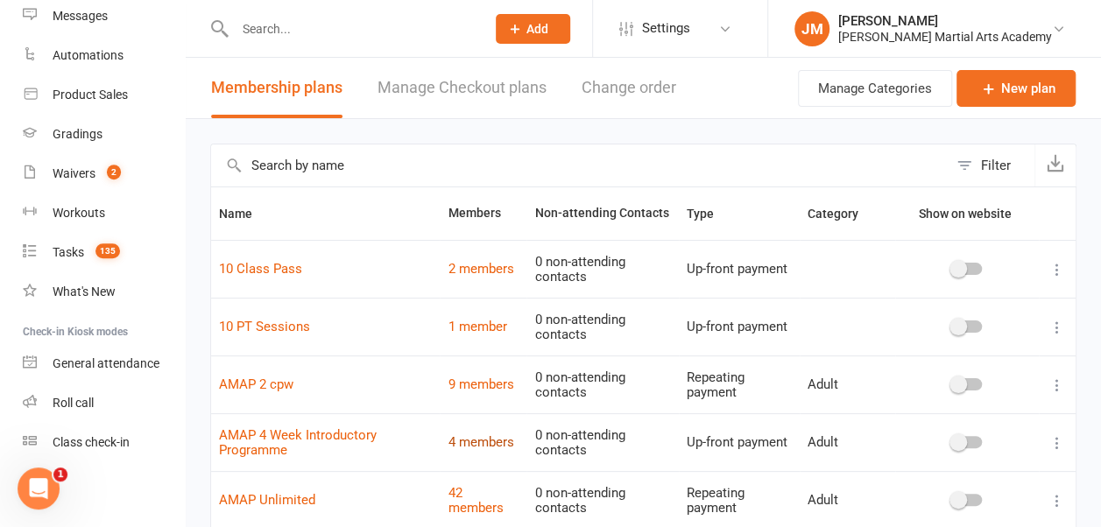
click at [470, 437] on link "4 members" at bounding box center [481, 442] width 66 height 16
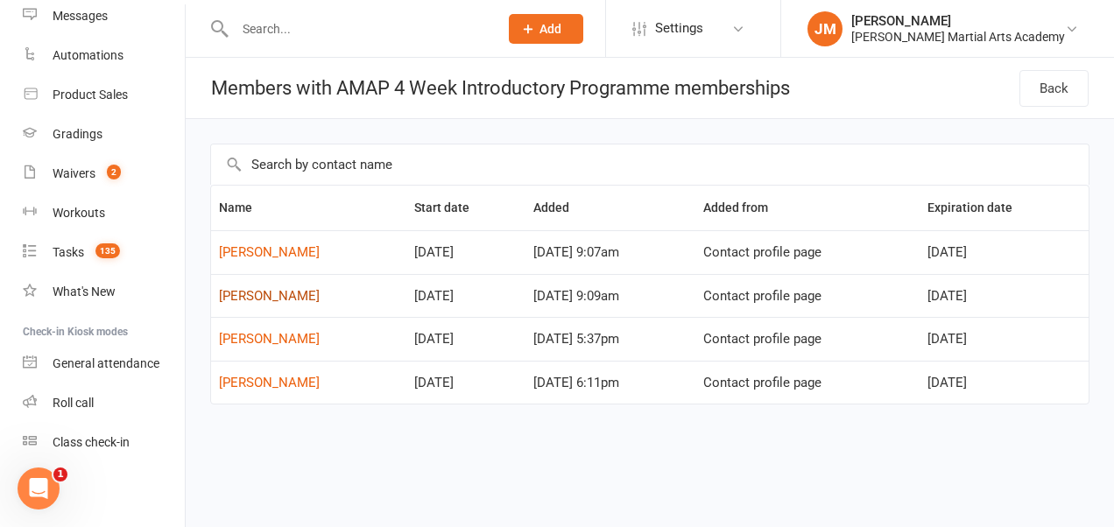
click at [308, 294] on link "[PERSON_NAME]" at bounding box center [269, 296] width 101 height 16
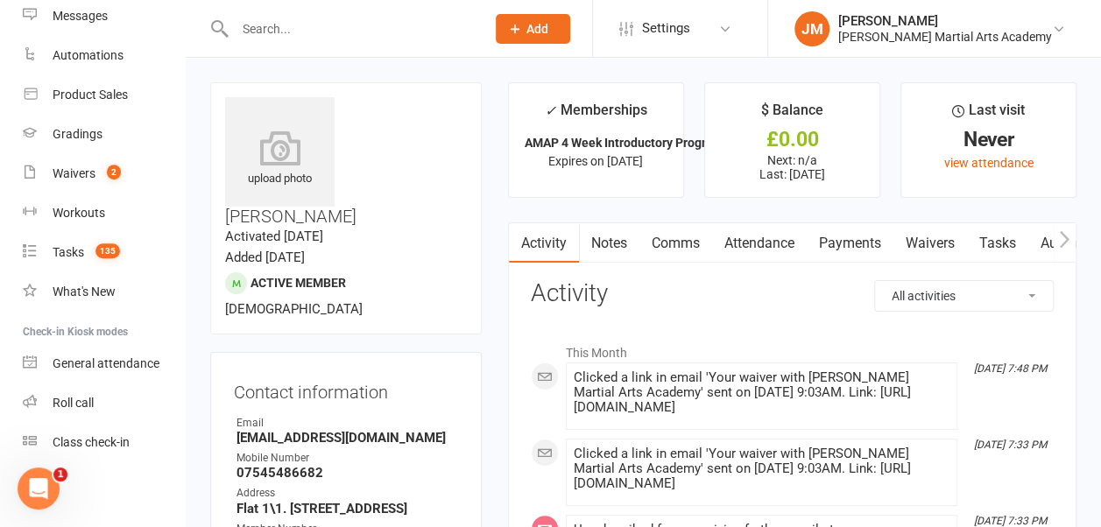
click at [675, 243] on link "Comms" at bounding box center [675, 243] width 73 height 40
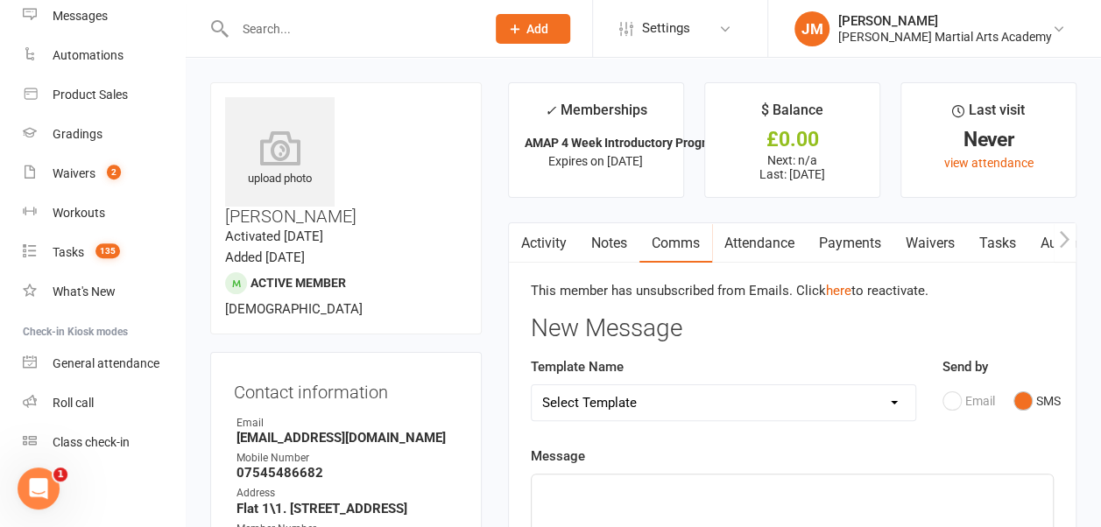
click at [888, 395] on select "Select Template [Email] 4 [PERSON_NAME] step 2 goal [Email] MS Introduction 4 w…" at bounding box center [724, 402] width 384 height 35
select select "11"
click at [532, 385] on select "Select Template [Email] 4 [PERSON_NAME] step 2 goal [Email] MS Introduction 4 w…" at bounding box center [724, 402] width 384 height 35
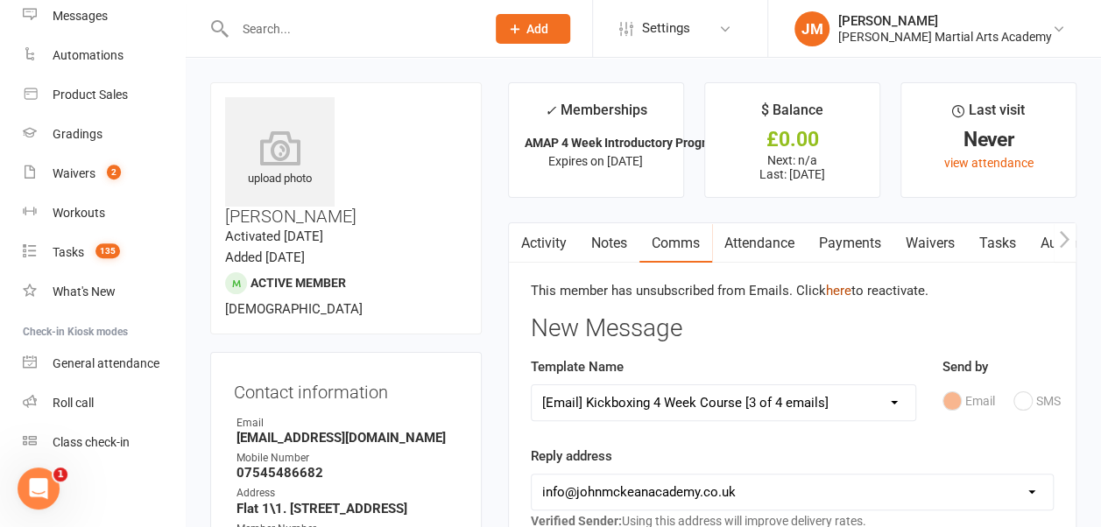
click at [841, 289] on link "here" at bounding box center [838, 291] width 25 height 16
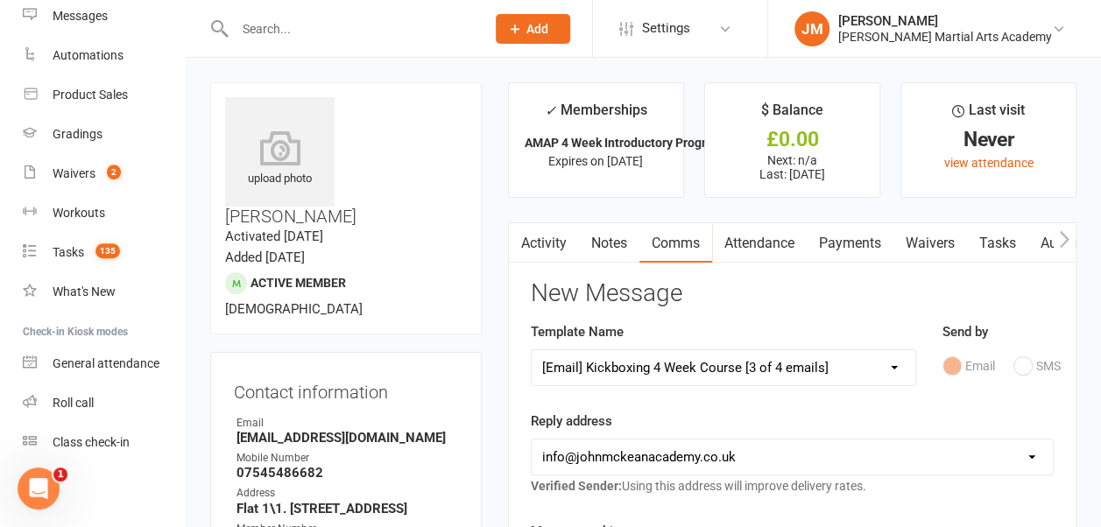
click at [677, 26] on span "Settings" at bounding box center [666, 28] width 48 height 39
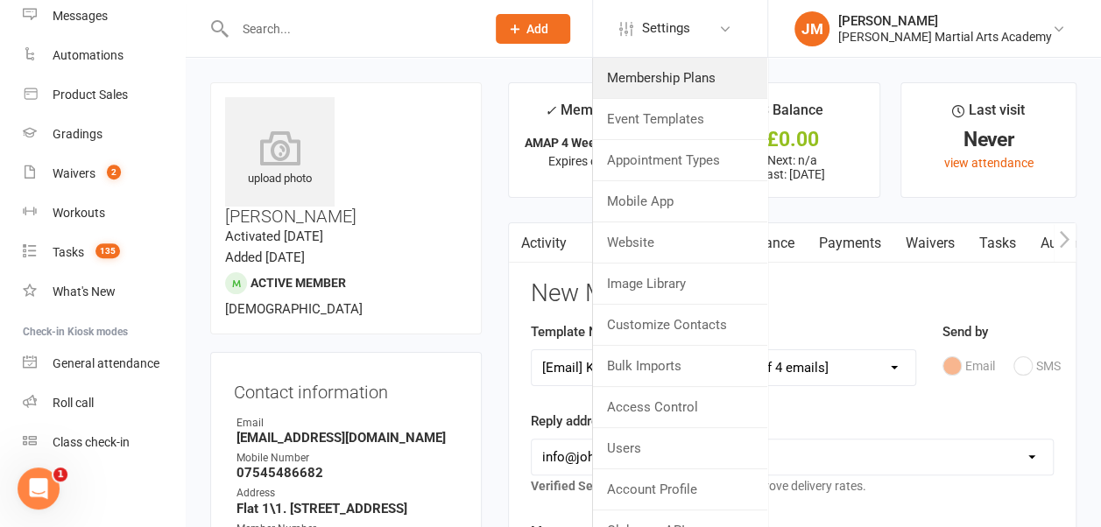
click at [677, 77] on link "Membership Plans" at bounding box center [680, 78] width 174 height 40
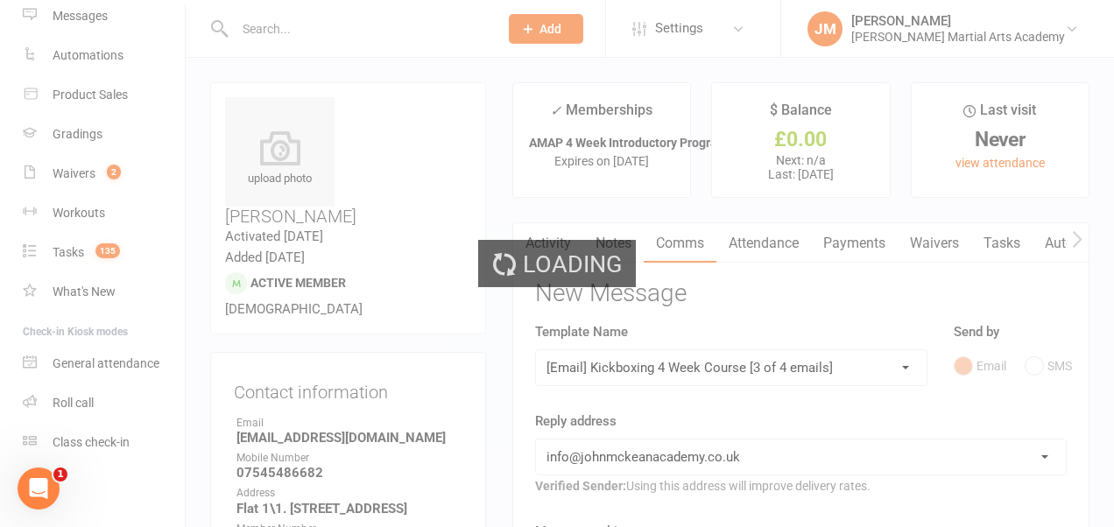
select select "50"
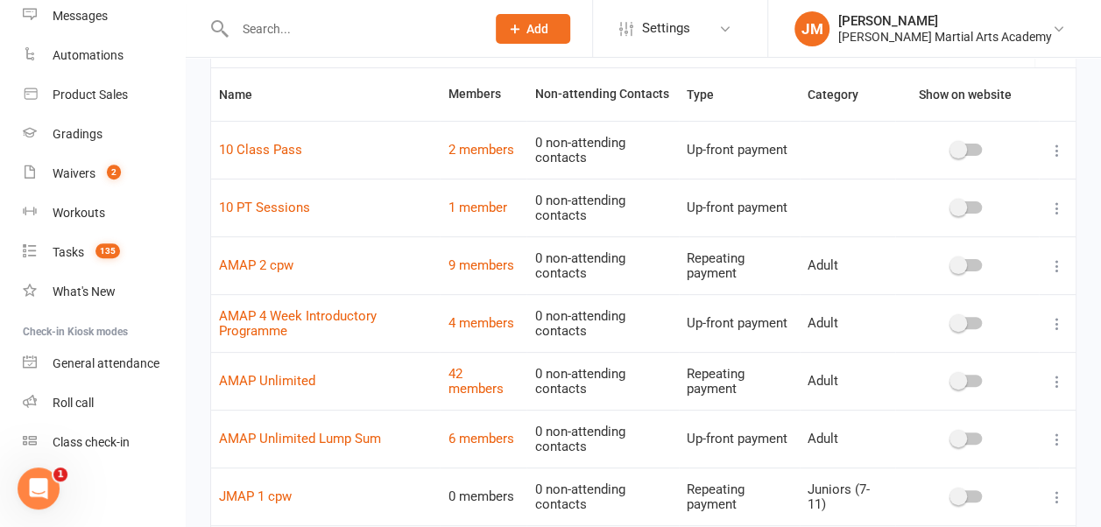
scroll to position [210, 0]
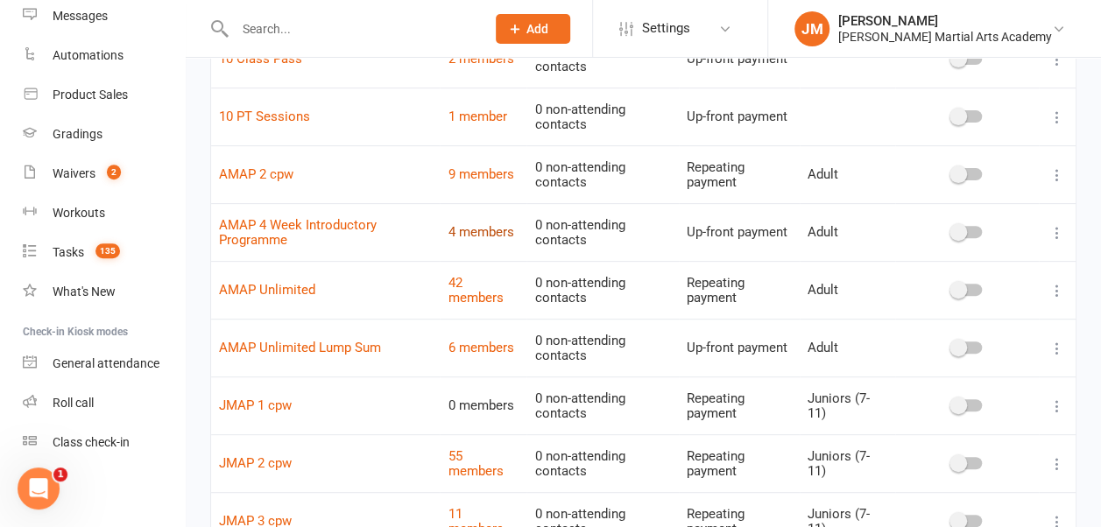
click at [486, 230] on link "4 members" at bounding box center [481, 232] width 66 height 16
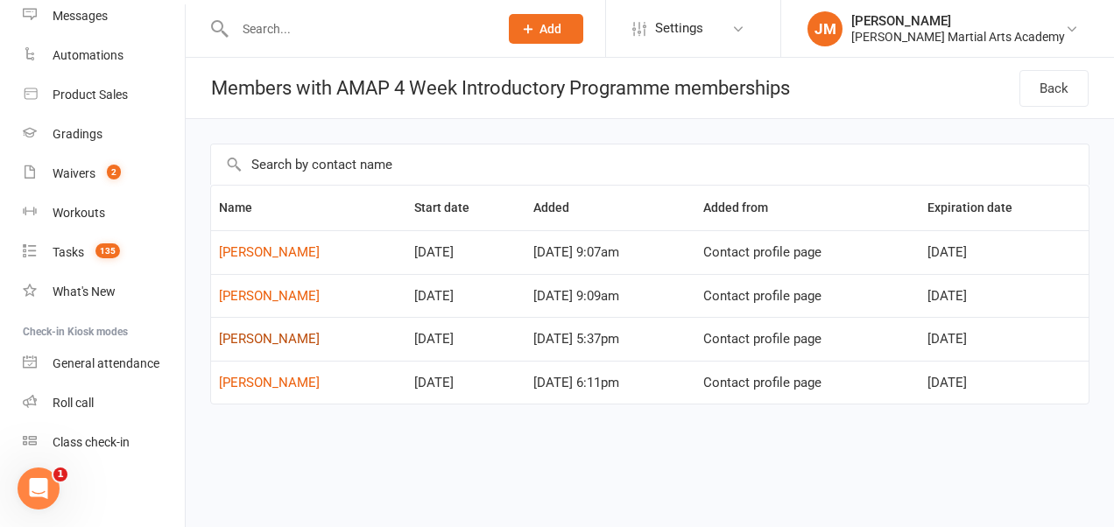
click at [280, 336] on link "[PERSON_NAME]" at bounding box center [269, 339] width 101 height 16
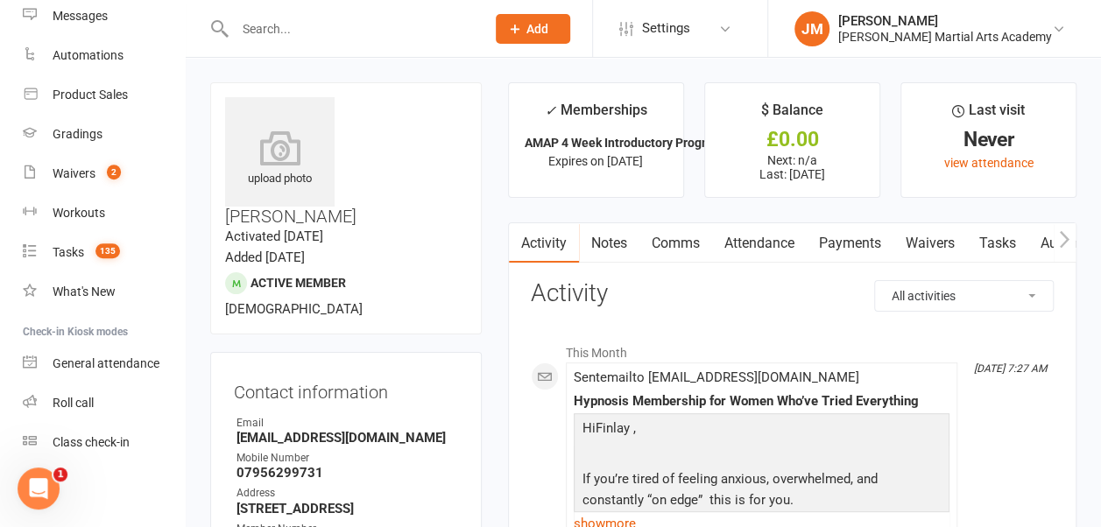
click at [757, 245] on link "Attendance" at bounding box center [759, 243] width 95 height 40
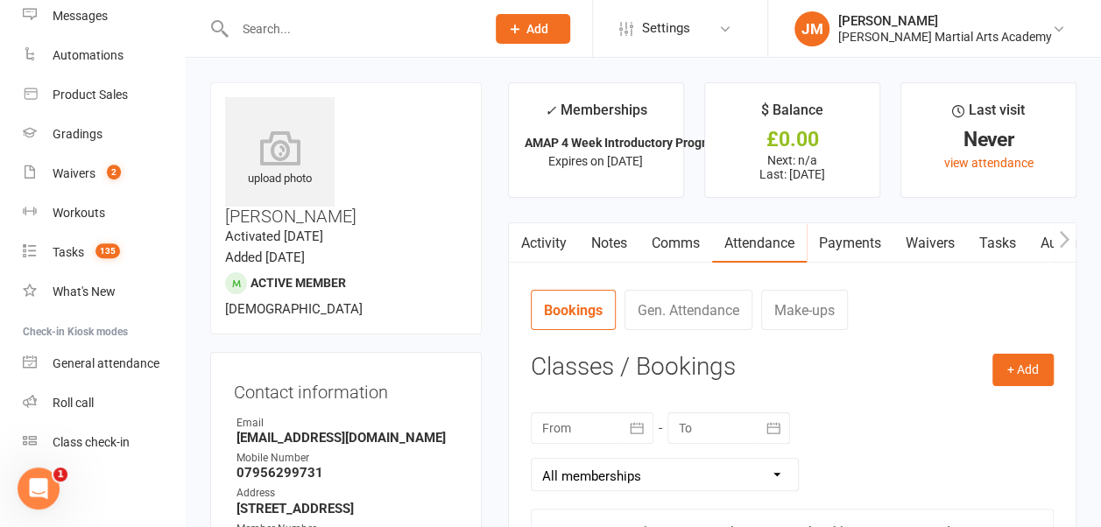
click at [668, 249] on link "Comms" at bounding box center [675, 243] width 73 height 40
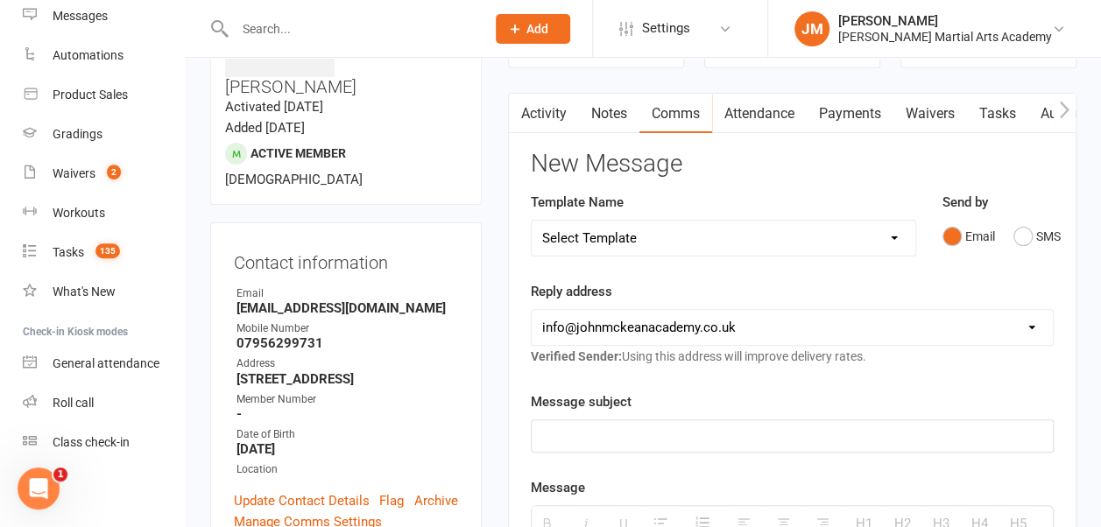
scroll to position [131, 0]
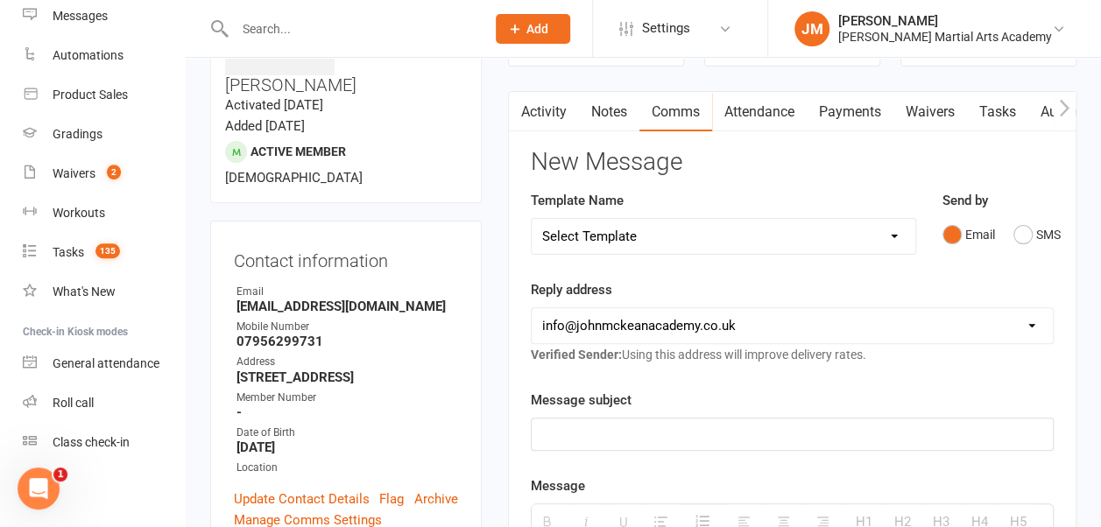
click at [885, 233] on select "Select Template [Email] 4 [PERSON_NAME] step 2 goal [Email] MS Introduction 4 w…" at bounding box center [724, 236] width 384 height 35
select select "11"
click at [532, 219] on select "Select Template [Email] 4 [PERSON_NAME] step 2 goal [Email] MS Introduction 4 w…" at bounding box center [724, 236] width 384 height 35
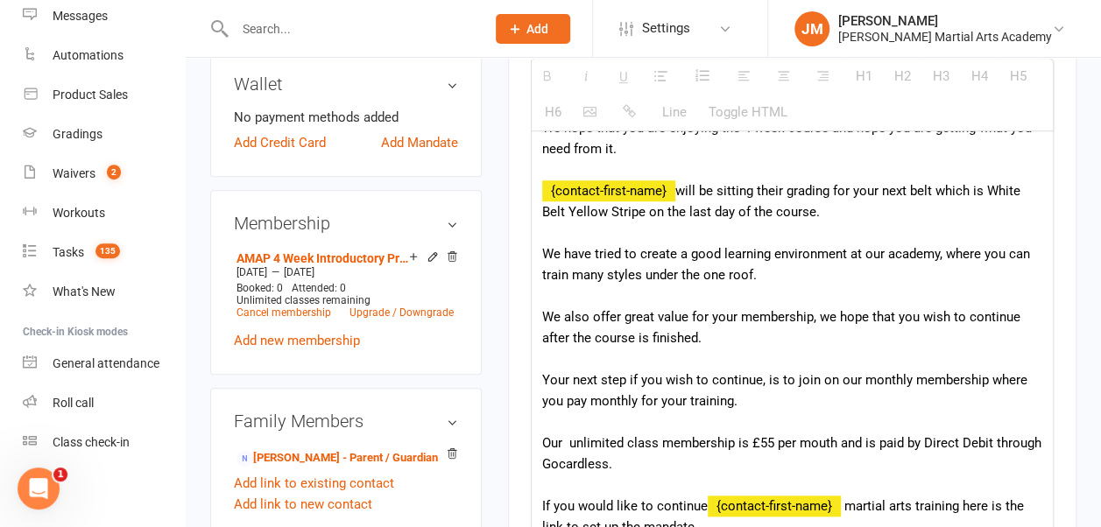
scroll to position [660, 0]
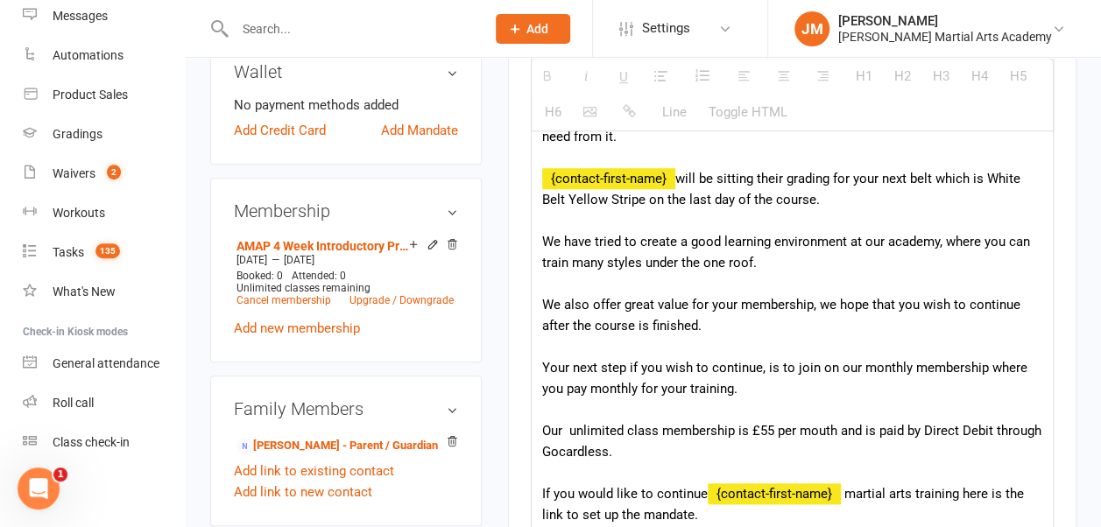
click at [765, 428] on p "Hi {contact-first-name} We hope that you are enjoying the 4 week course and hop…" at bounding box center [792, 294] width 500 height 463
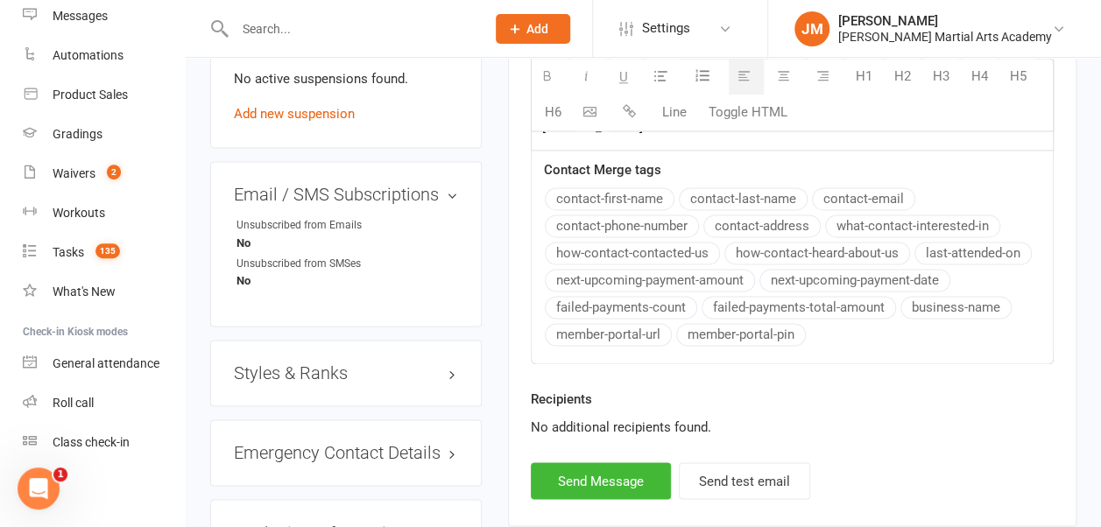
scroll to position [1231, 0]
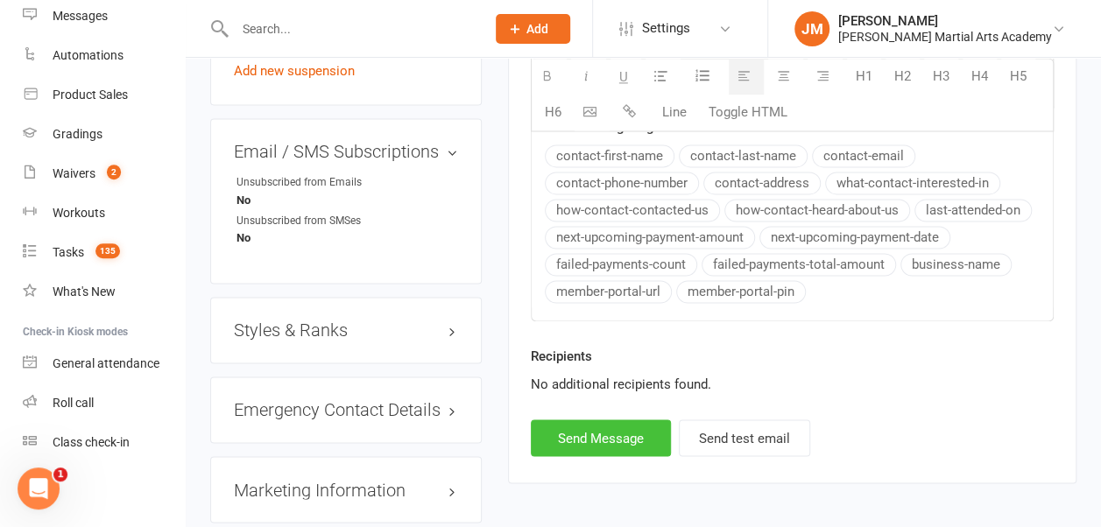
click at [631, 427] on button "Send Message" at bounding box center [601, 438] width 140 height 37
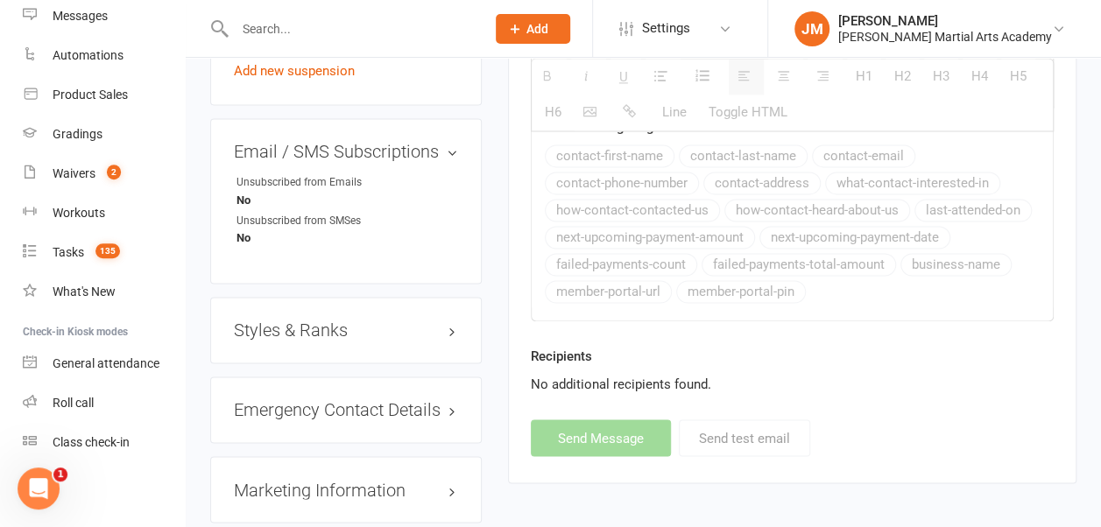
select select
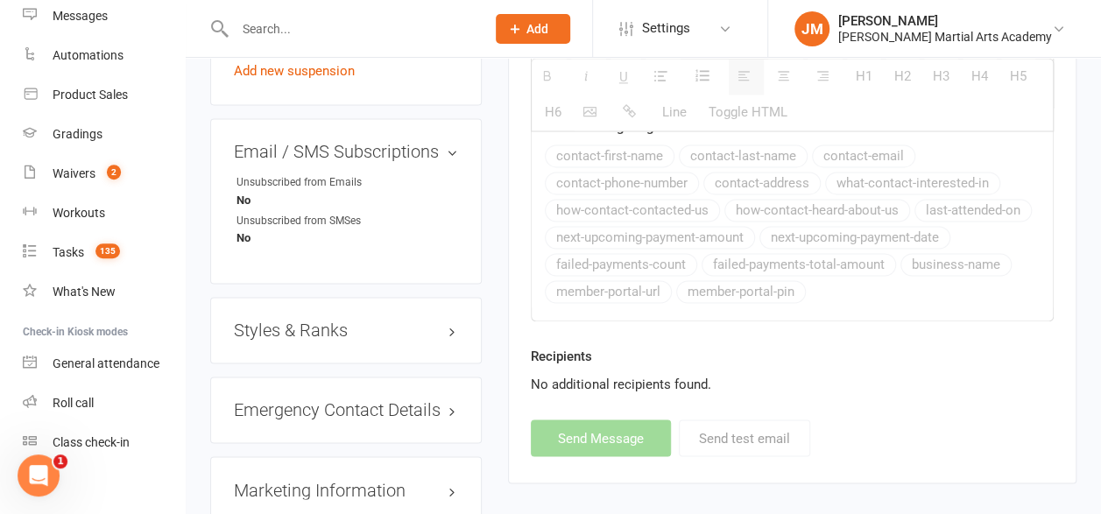
click at [312, 321] on h3 "Styles & Ranks" at bounding box center [346, 330] width 224 height 19
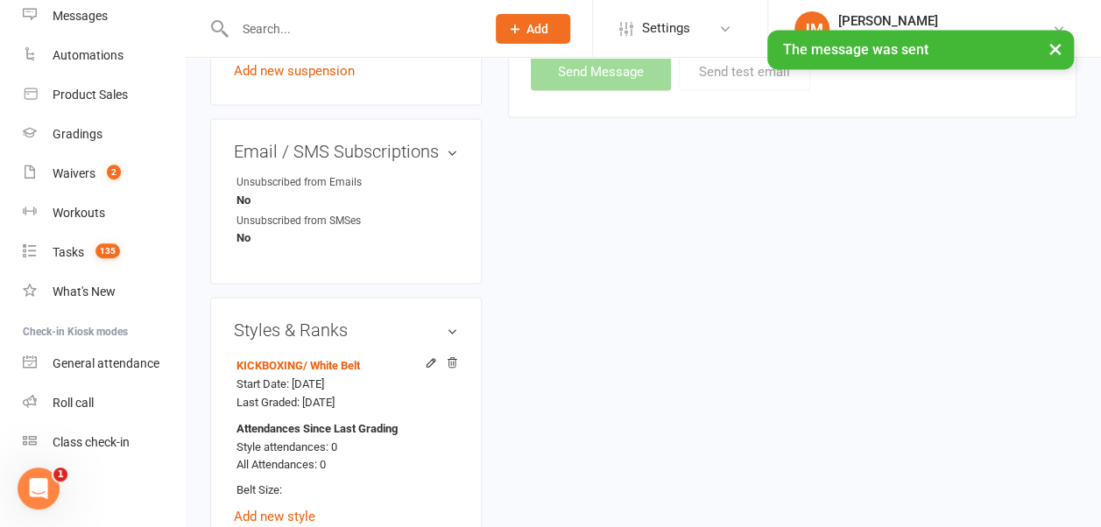
click at [682, 23] on span "Settings" at bounding box center [666, 28] width 48 height 39
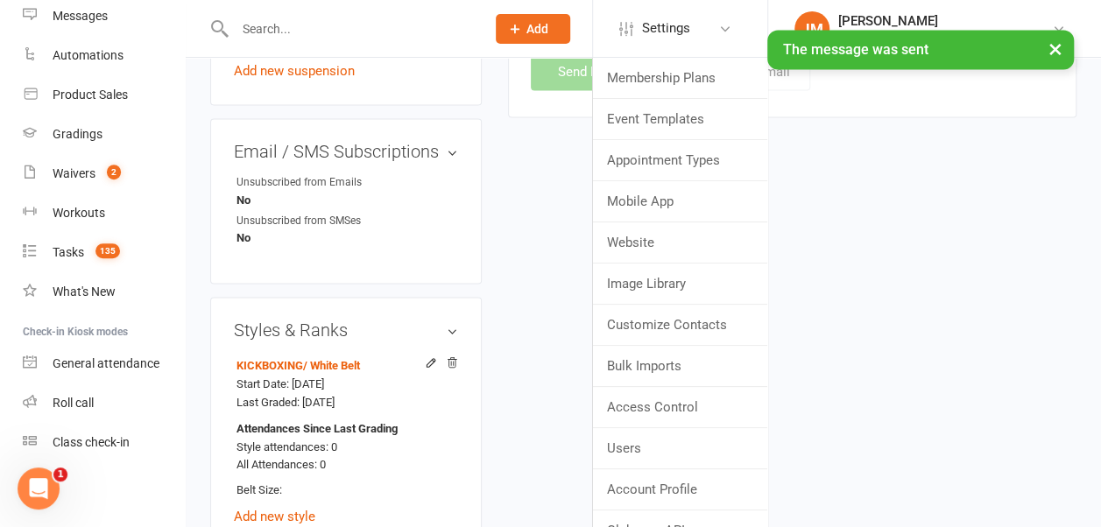
click at [654, 30] on div "× The message was sent" at bounding box center [539, 30] width 1078 height 0
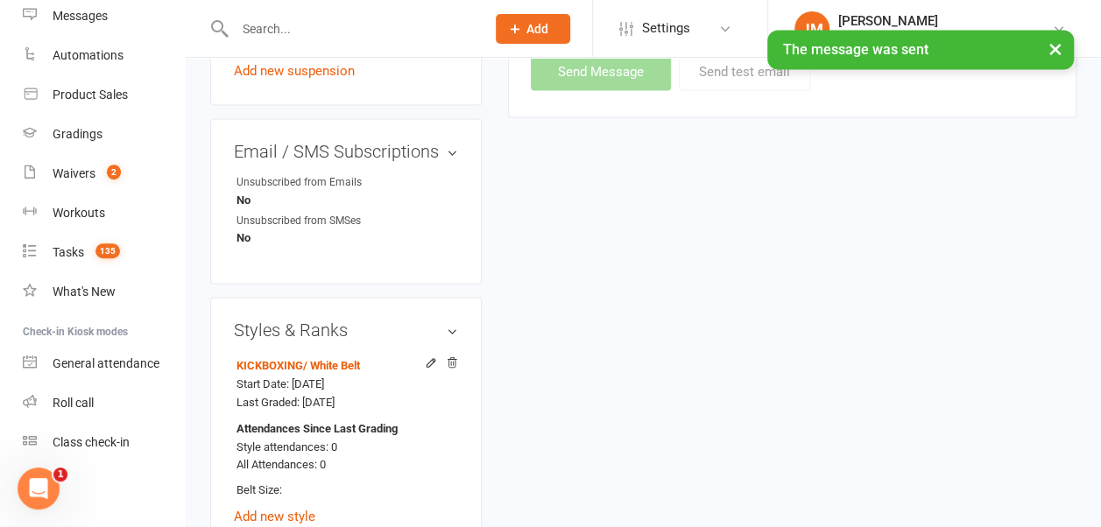
click at [690, 32] on span "Settings" at bounding box center [666, 28] width 48 height 39
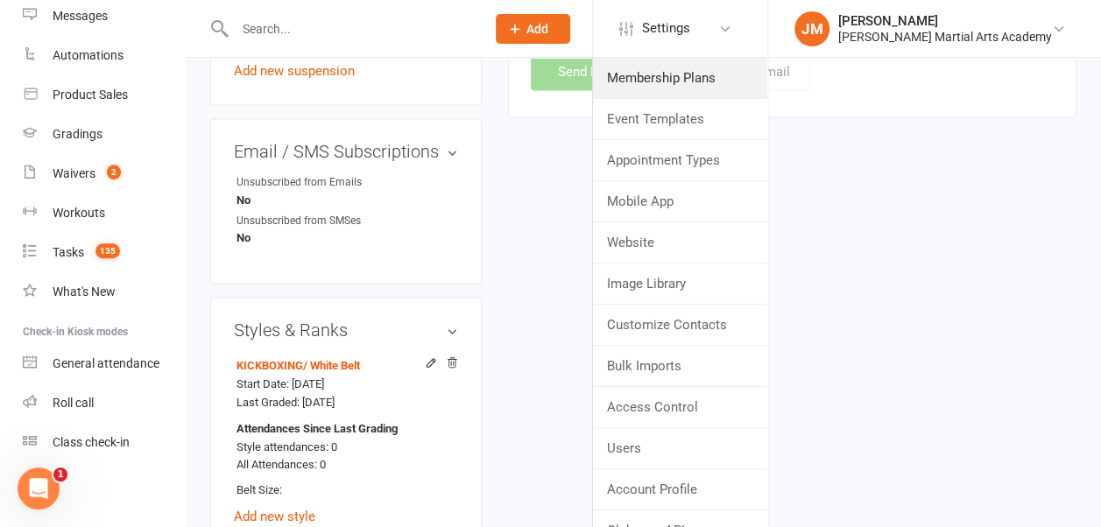
click at [693, 78] on link "Membership Plans" at bounding box center [680, 78] width 174 height 40
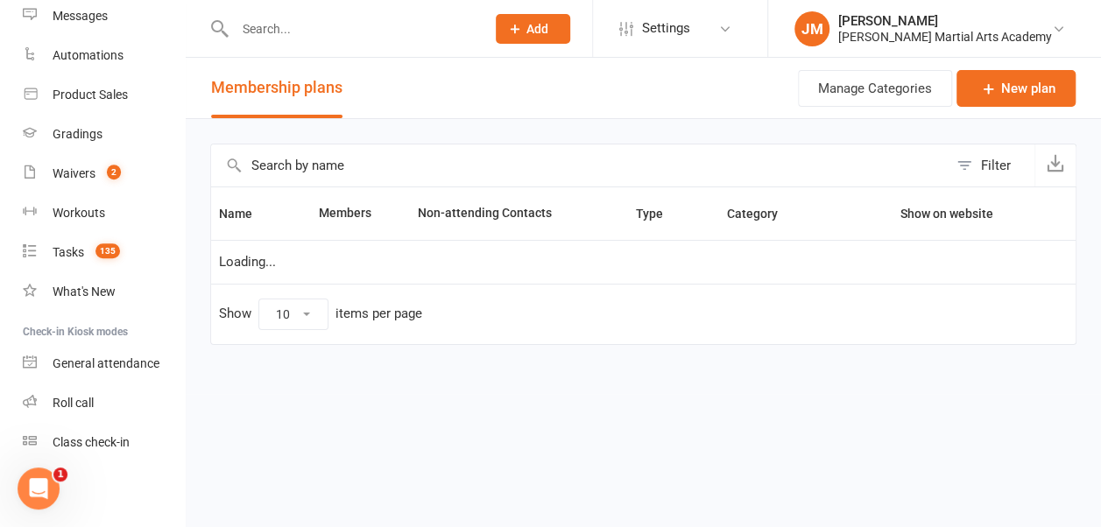
select select "50"
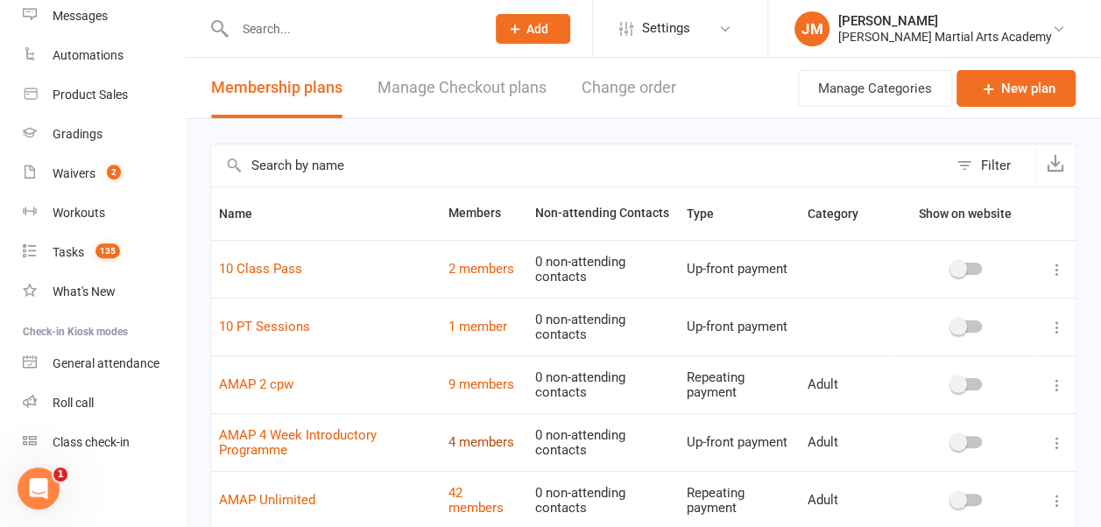
click at [480, 439] on link "4 members" at bounding box center [481, 442] width 66 height 16
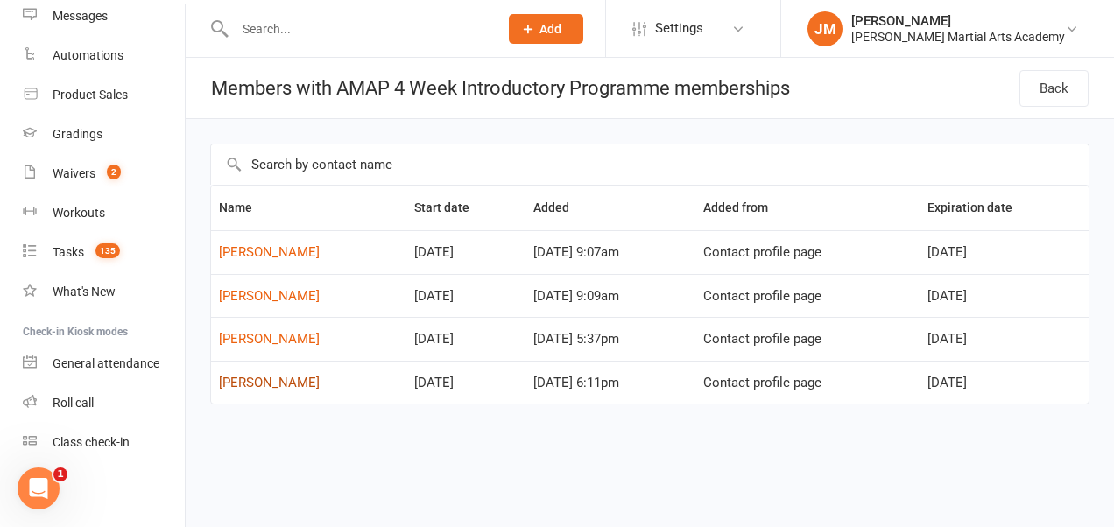
click at [276, 377] on link "[PERSON_NAME]" at bounding box center [269, 383] width 101 height 16
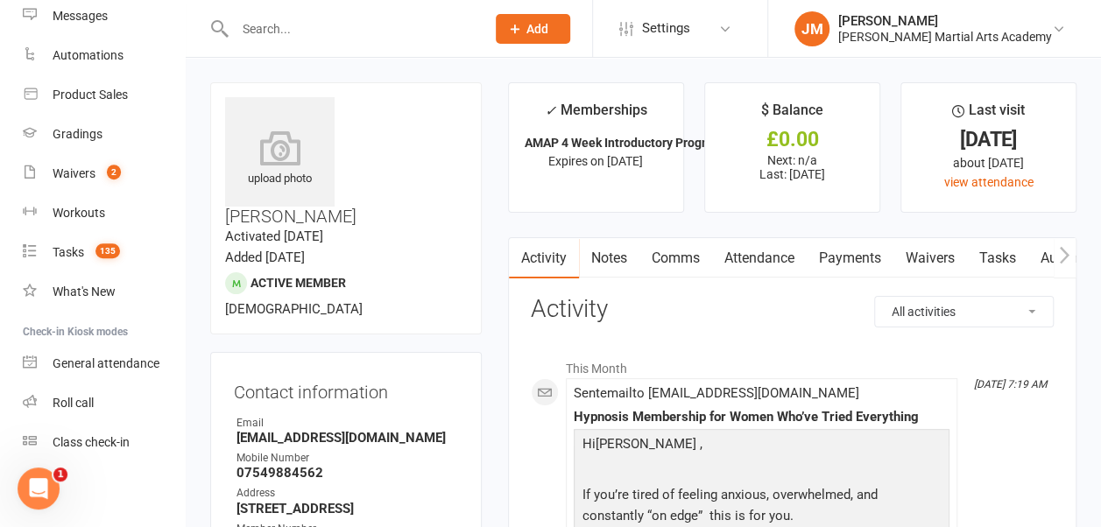
click at [675, 264] on link "Comms" at bounding box center [675, 258] width 73 height 40
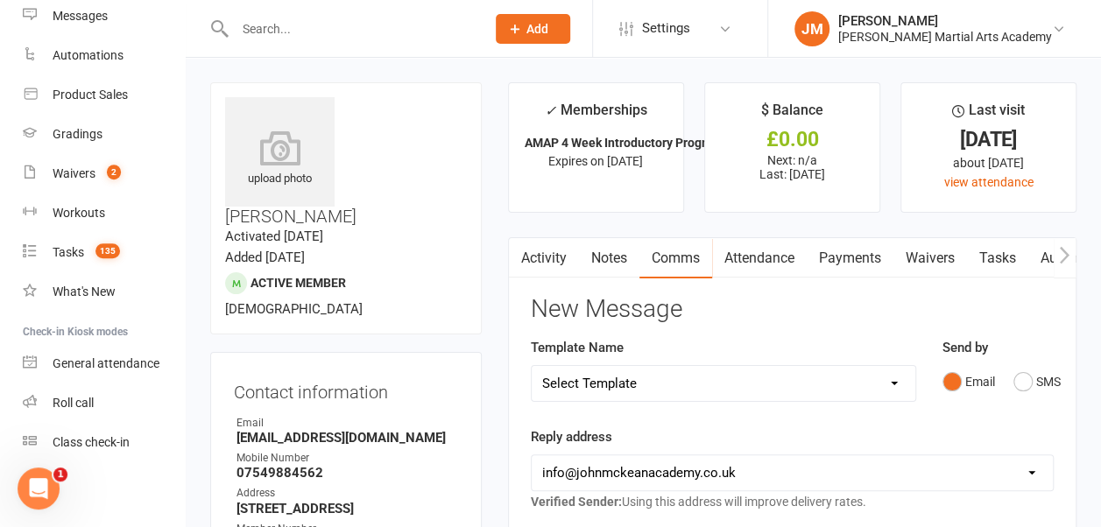
click at [901, 385] on select "Select Template [Email] 4 [PERSON_NAME] step 2 goal [Email] MS Introduction 4 w…" at bounding box center [724, 383] width 384 height 35
select select "11"
click at [532, 366] on select "Select Template [Email] 4 [PERSON_NAME] step 2 goal [Email] MS Introduction 4 w…" at bounding box center [724, 383] width 384 height 35
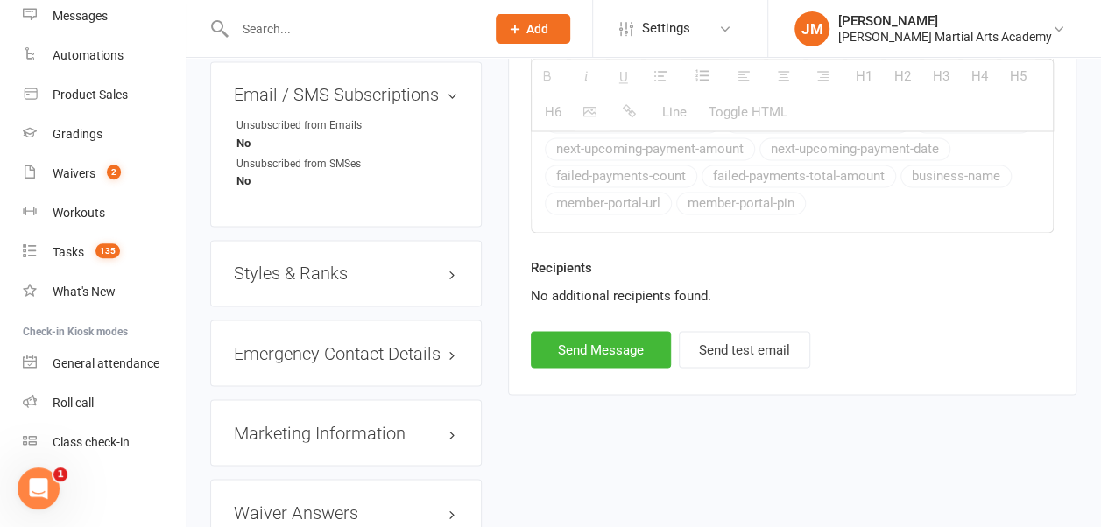
scroll to position [1384, 0]
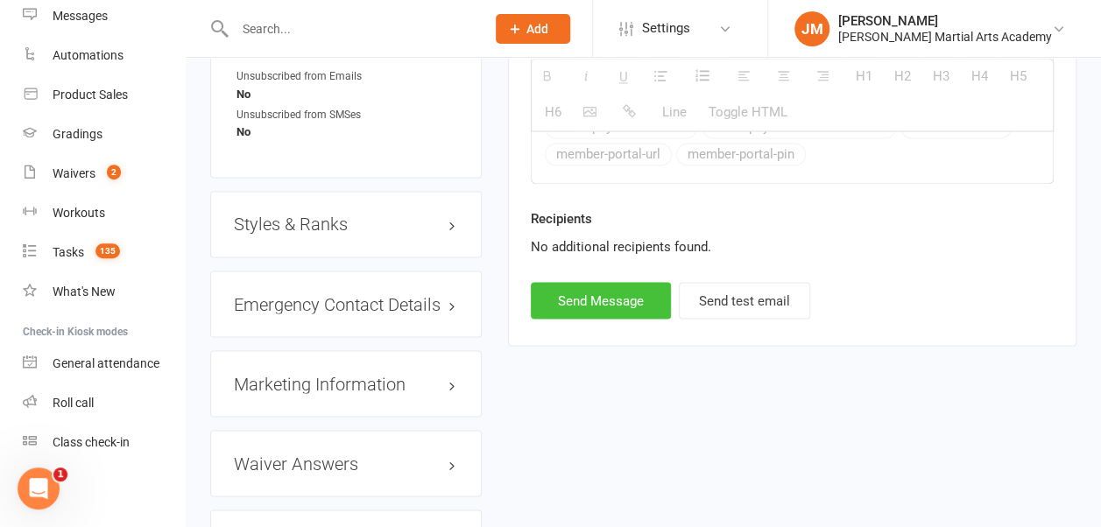
click at [625, 299] on button "Send Message" at bounding box center [601, 300] width 140 height 37
select select
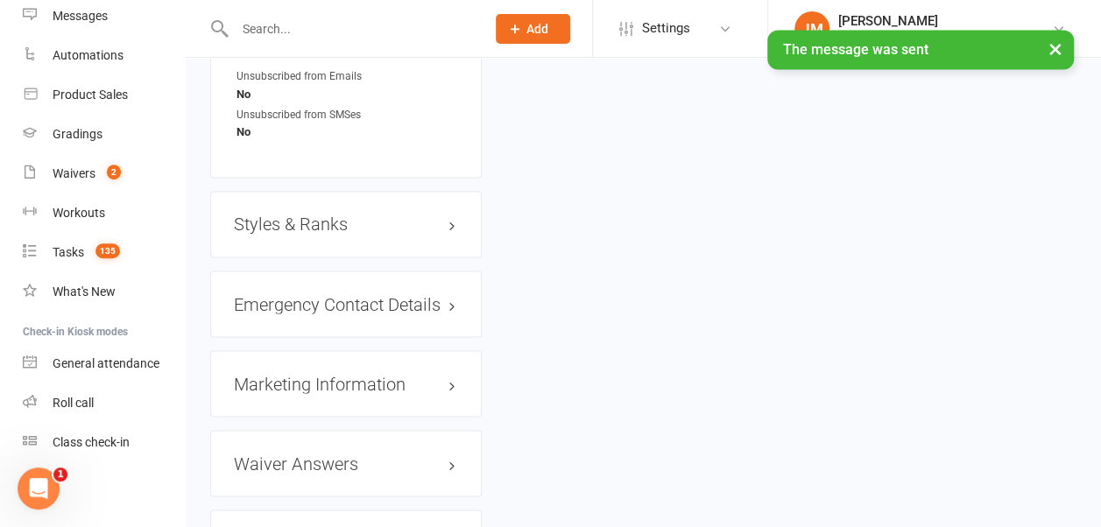
click at [294, 215] on h3 "Styles & Ranks" at bounding box center [346, 224] width 224 height 19
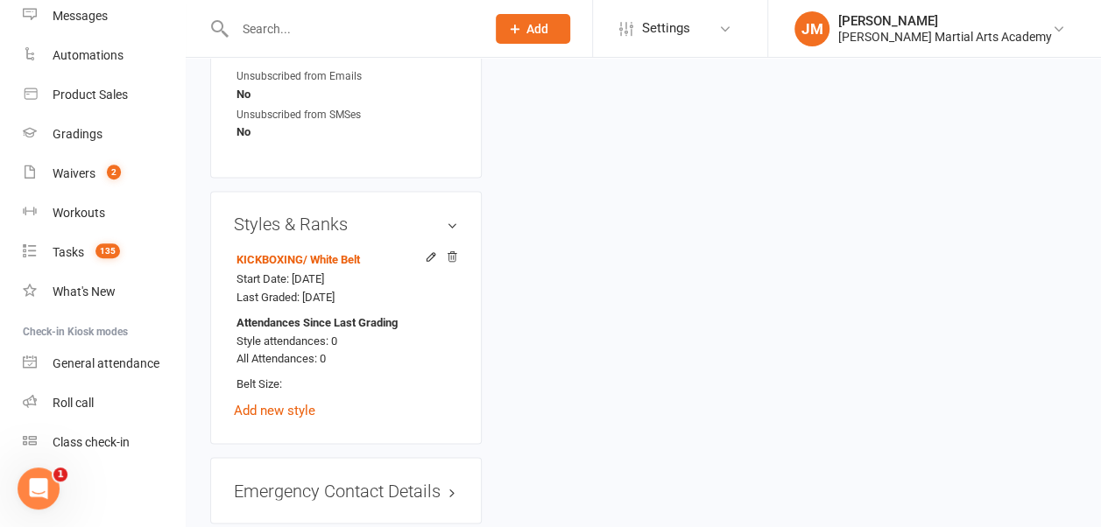
click at [666, 30] on span "Settings" at bounding box center [666, 28] width 48 height 39
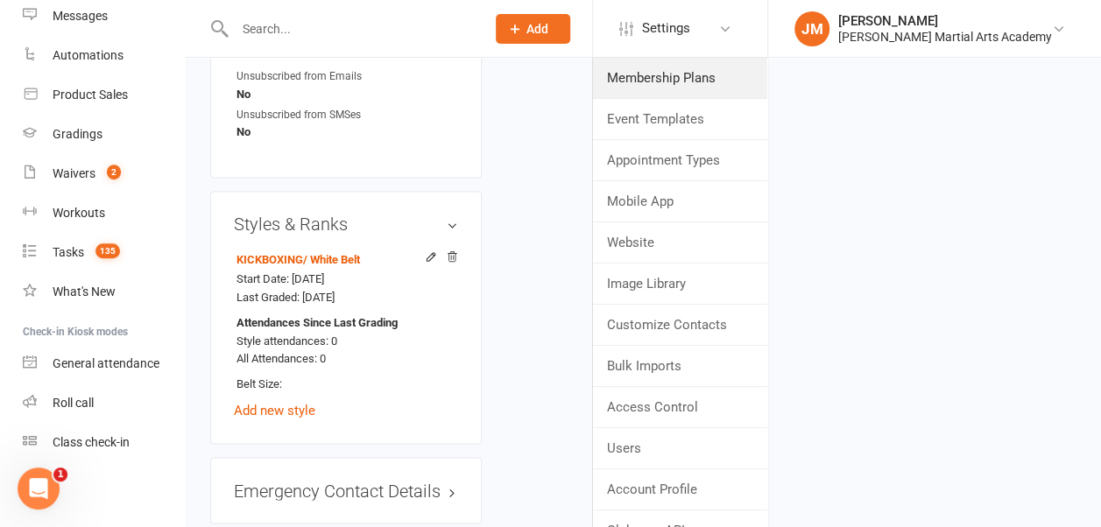
click at [677, 74] on link "Membership Plans" at bounding box center [680, 78] width 174 height 40
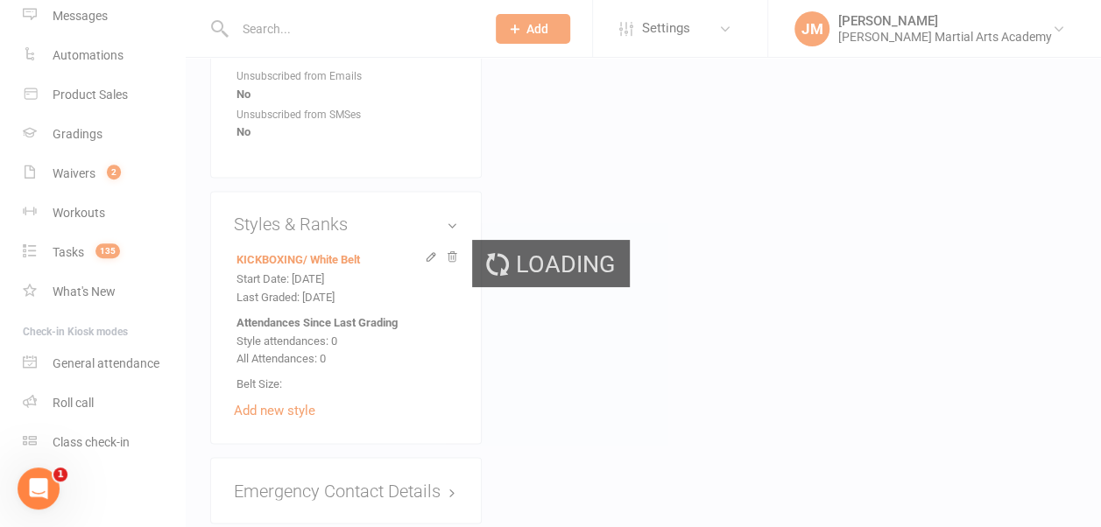
select select "50"
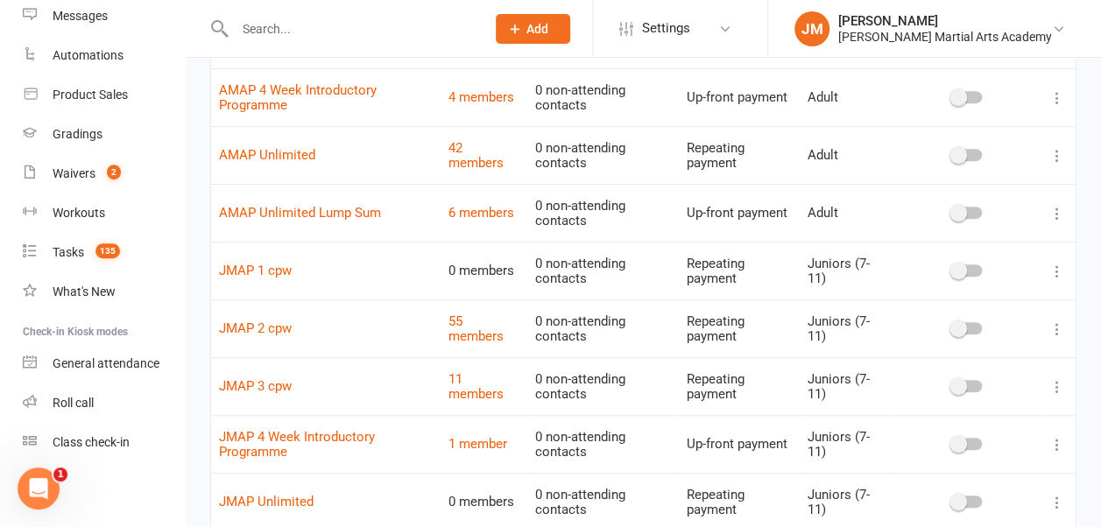
scroll to position [352, 0]
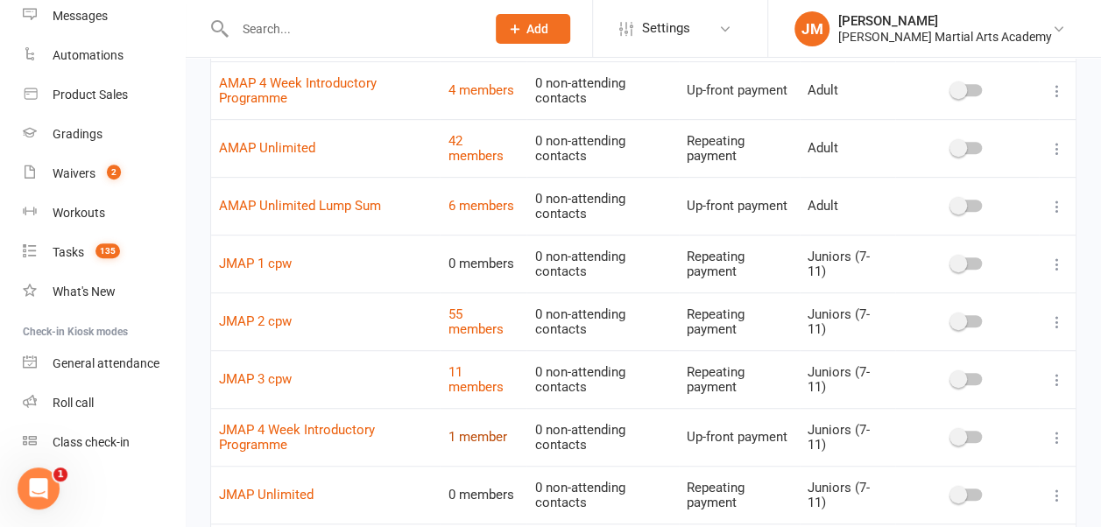
click at [482, 429] on link "1 member" at bounding box center [477, 437] width 59 height 16
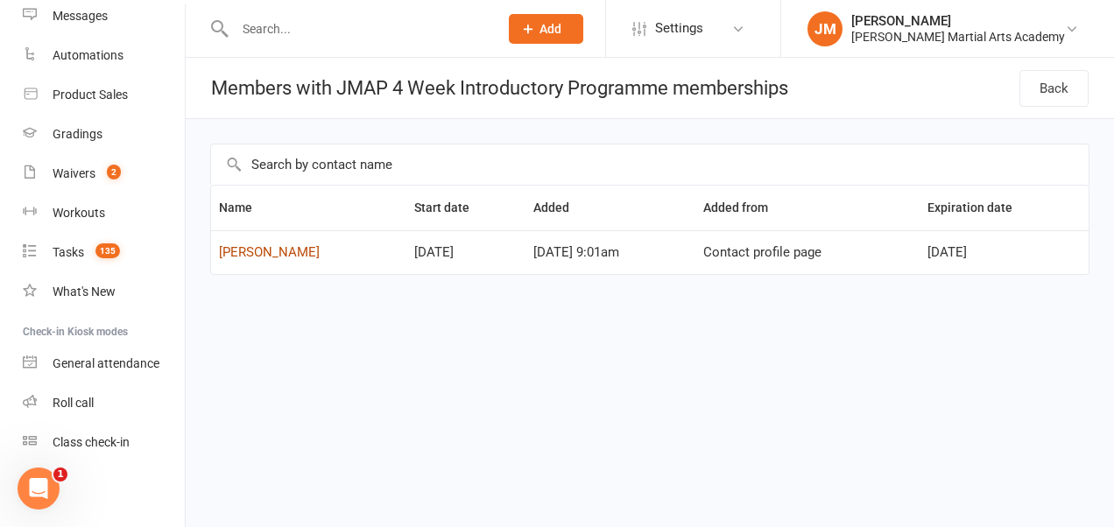
click at [253, 255] on link "[PERSON_NAME]" at bounding box center [269, 252] width 101 height 16
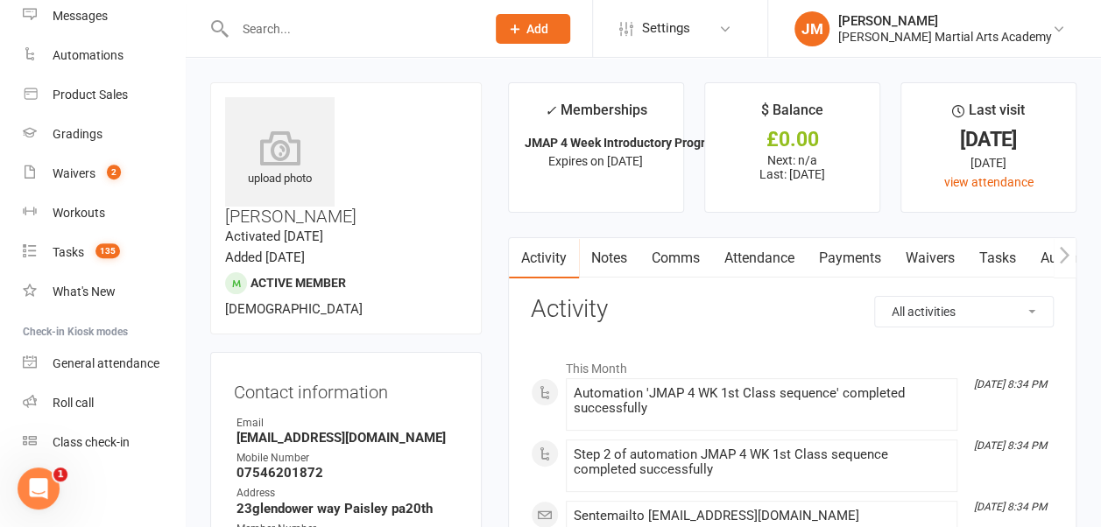
click at [666, 258] on link "Comms" at bounding box center [675, 258] width 73 height 40
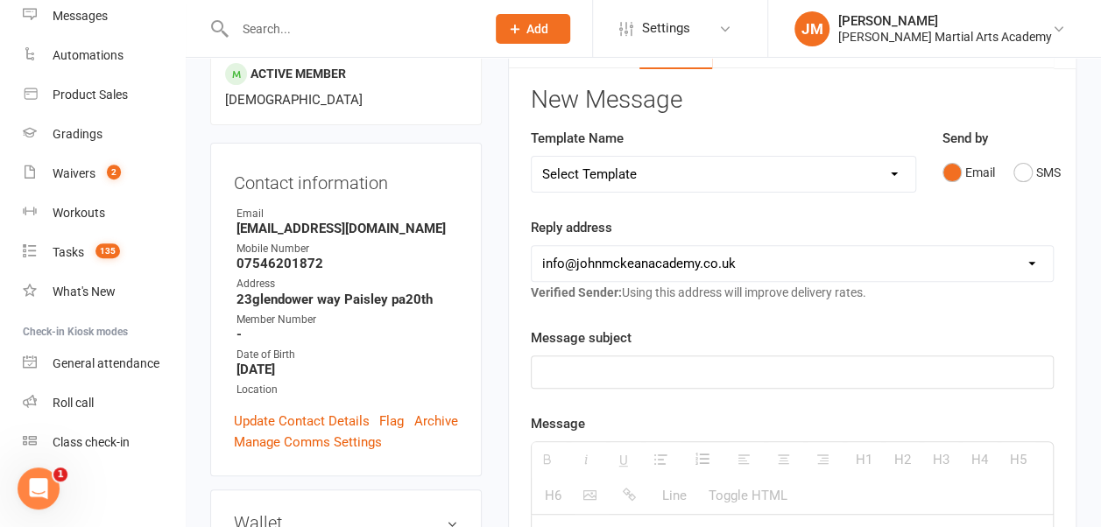
scroll to position [131, 0]
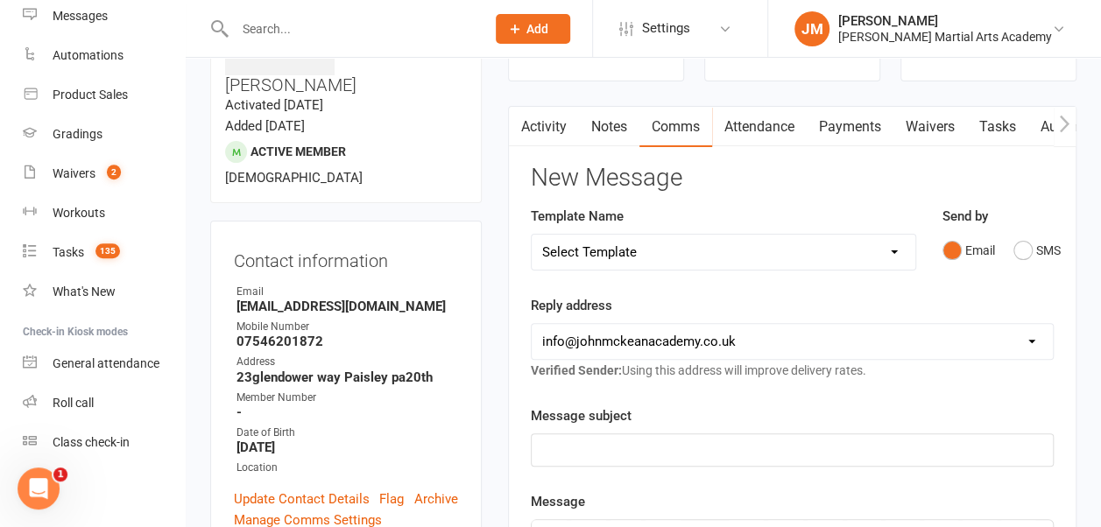
click at [890, 251] on select "Select Template [Email] 4 [PERSON_NAME] step 2 goal [Email] MS Introduction 4 w…" at bounding box center [724, 252] width 384 height 35
select select "31"
click at [532, 235] on select "Select Template [Email] 4 [PERSON_NAME] step 2 goal [Email] MS Introduction 4 w…" at bounding box center [724, 252] width 384 height 35
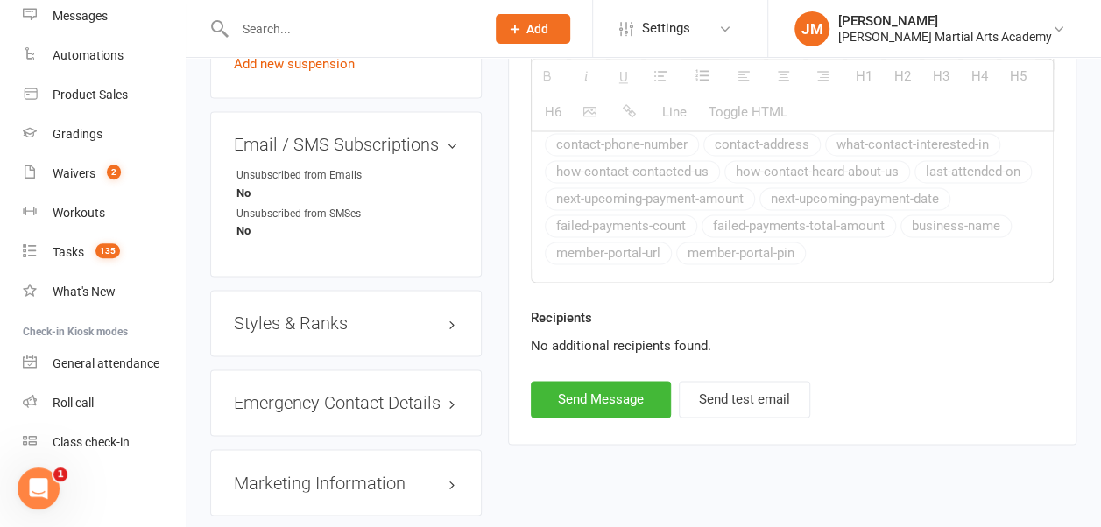
scroll to position [1249, 0]
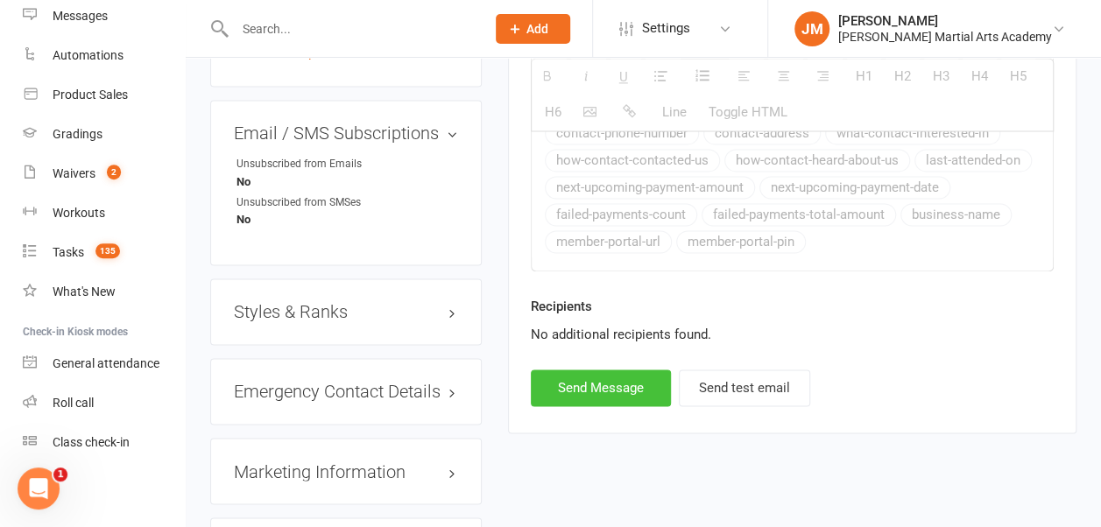
click at [600, 378] on button "Send Message" at bounding box center [601, 388] width 140 height 37
select select
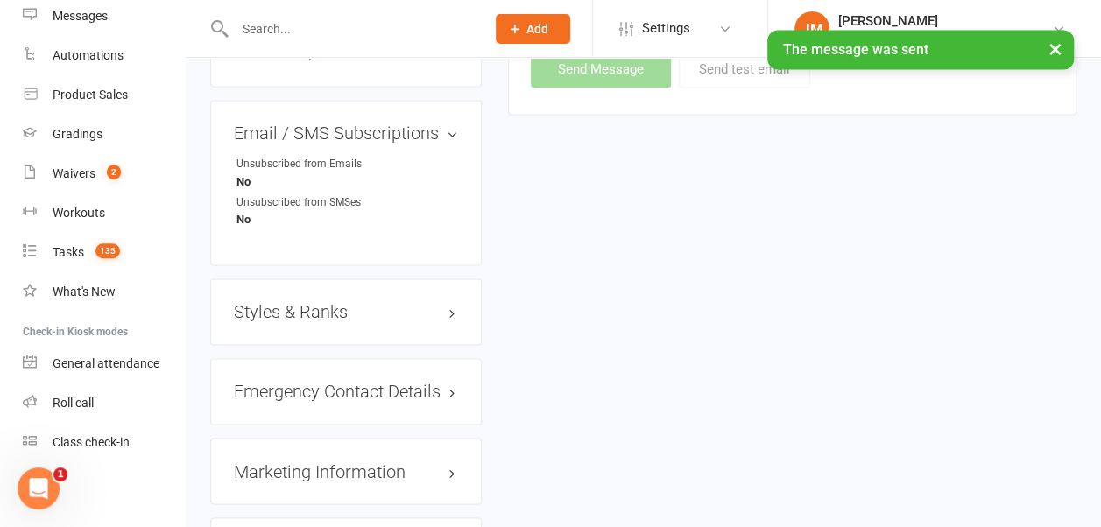
click at [325, 302] on h3 "Styles & Ranks" at bounding box center [346, 311] width 224 height 19
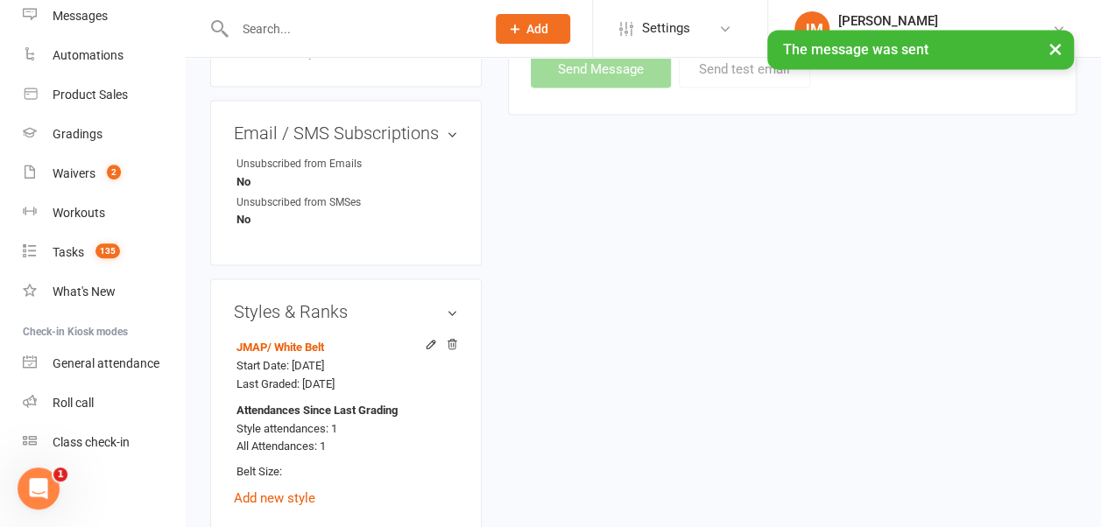
click at [685, 29] on span "Settings" at bounding box center [666, 28] width 48 height 39
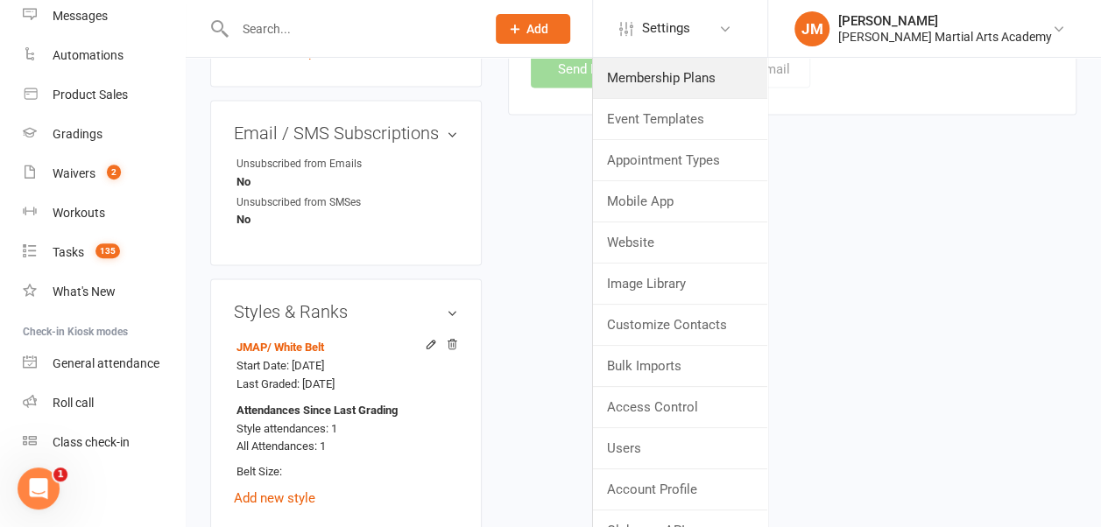
click at [682, 76] on link "Membership Plans" at bounding box center [680, 78] width 174 height 40
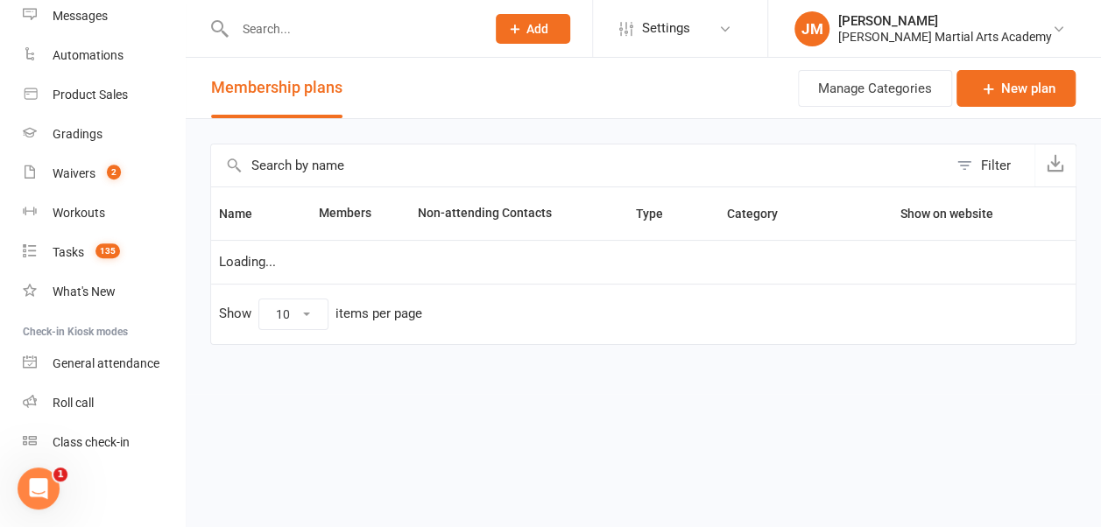
select select "50"
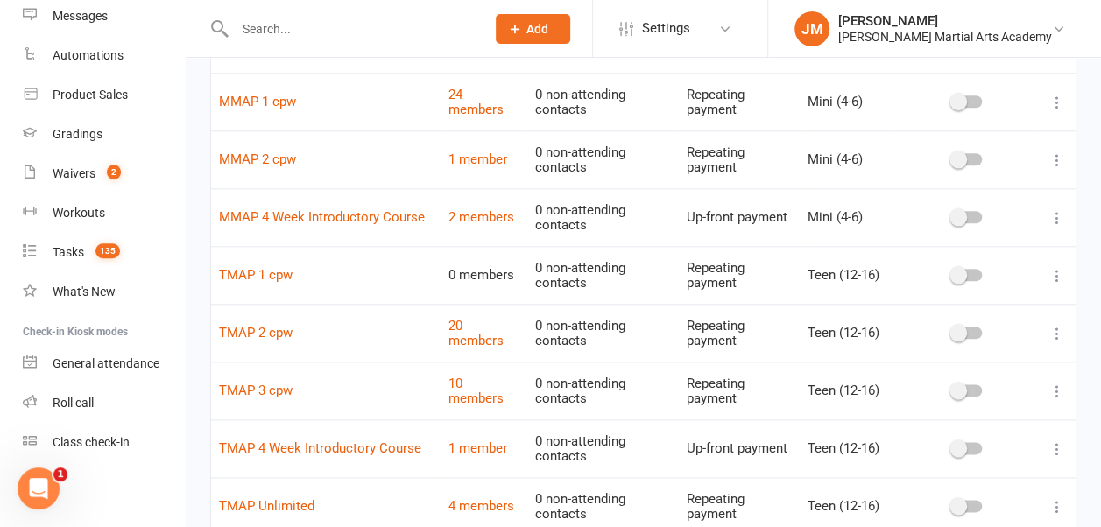
scroll to position [885, 0]
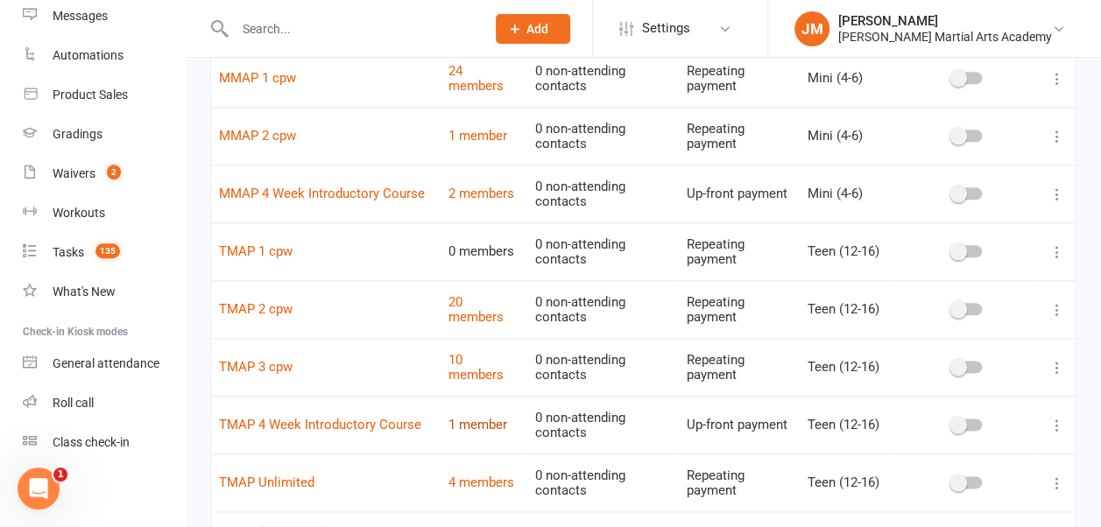
click at [487, 420] on link "1 member" at bounding box center [477, 425] width 59 height 16
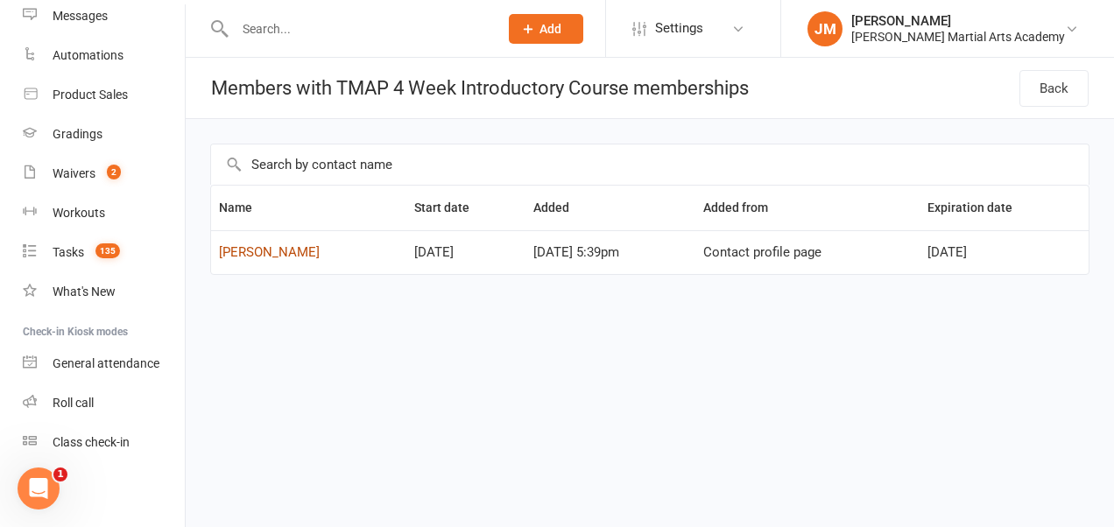
click at [266, 253] on link "[PERSON_NAME]" at bounding box center [269, 252] width 101 height 16
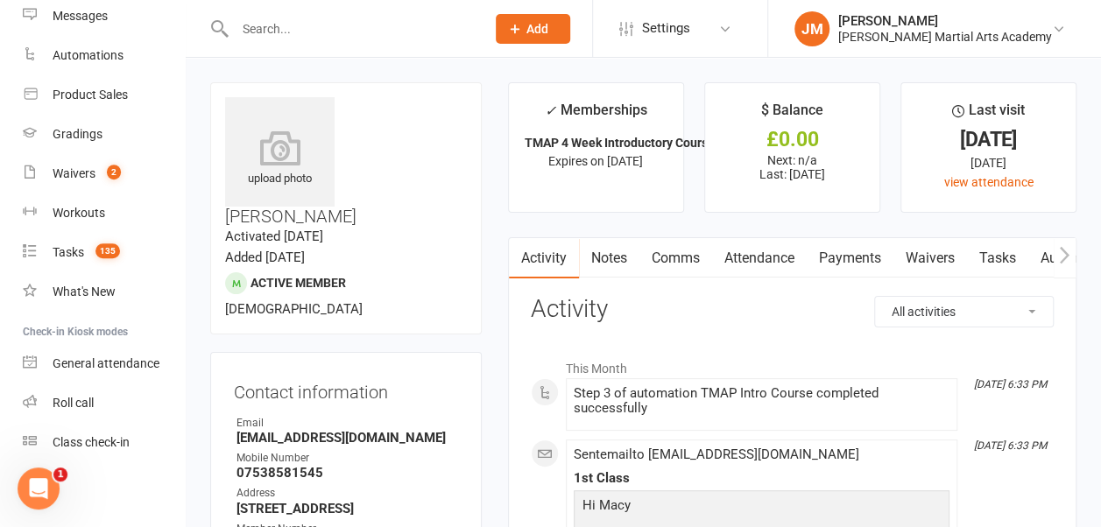
click at [683, 258] on link "Comms" at bounding box center [675, 258] width 73 height 40
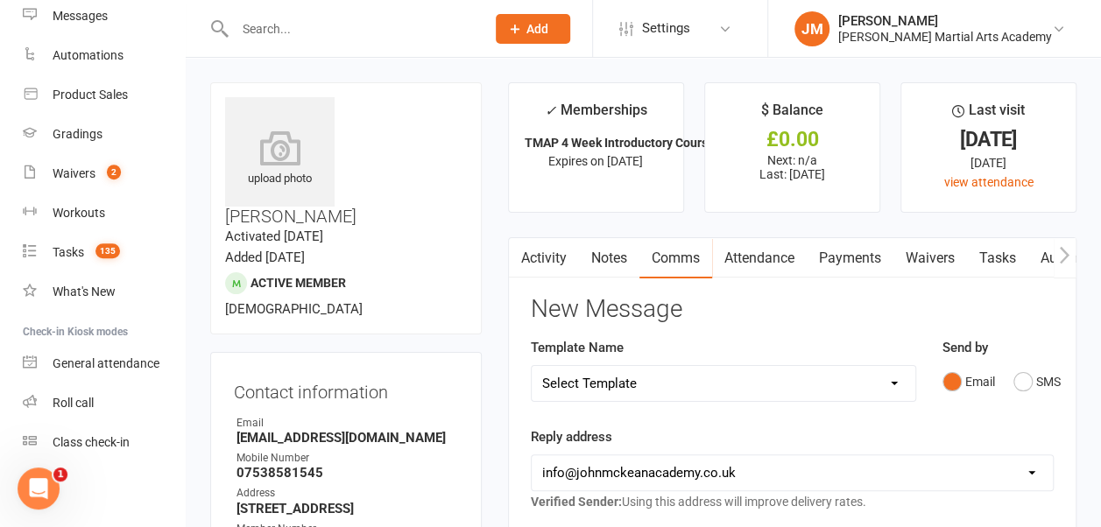
click at [894, 378] on select "Select Template [Email] 4 [PERSON_NAME] step 2 goal [Email] MS Introduction 4 w…" at bounding box center [724, 383] width 384 height 35
select select "40"
click at [532, 366] on select "Select Template [Email] 4 [PERSON_NAME] step 2 goal [Email] MS Introduction 4 w…" at bounding box center [724, 383] width 384 height 35
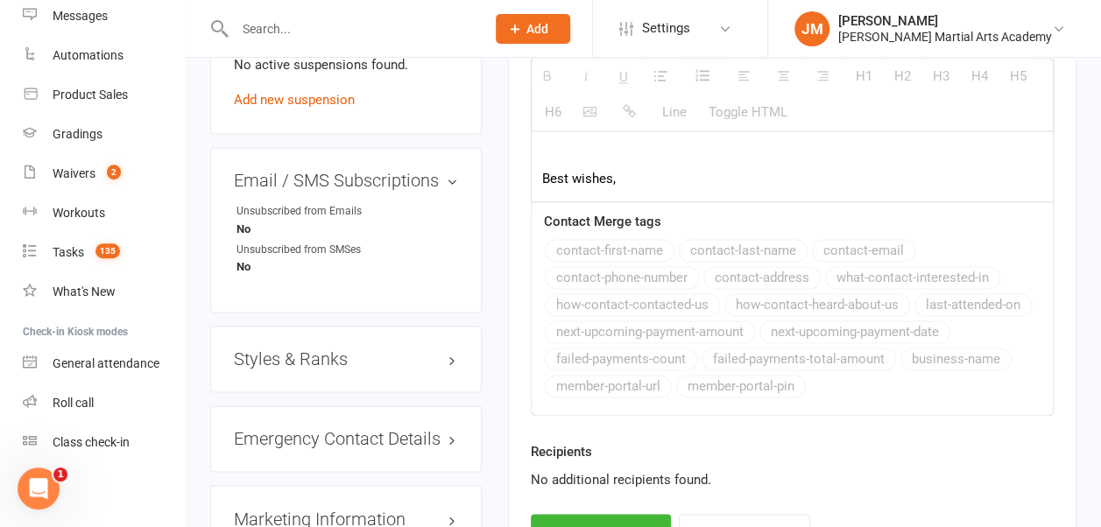
scroll to position [1224, 0]
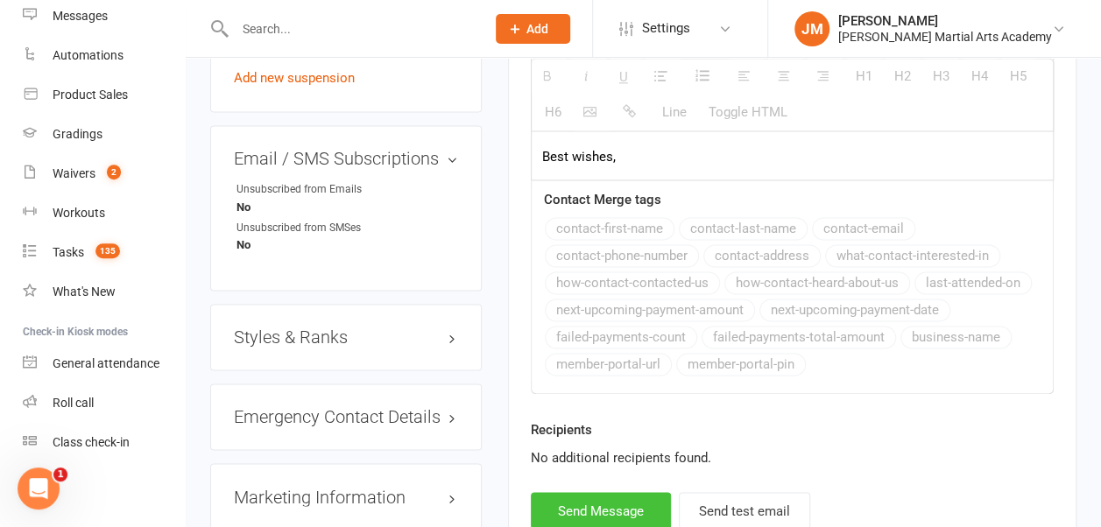
click at [602, 498] on button "Send Message" at bounding box center [601, 510] width 140 height 37
select select
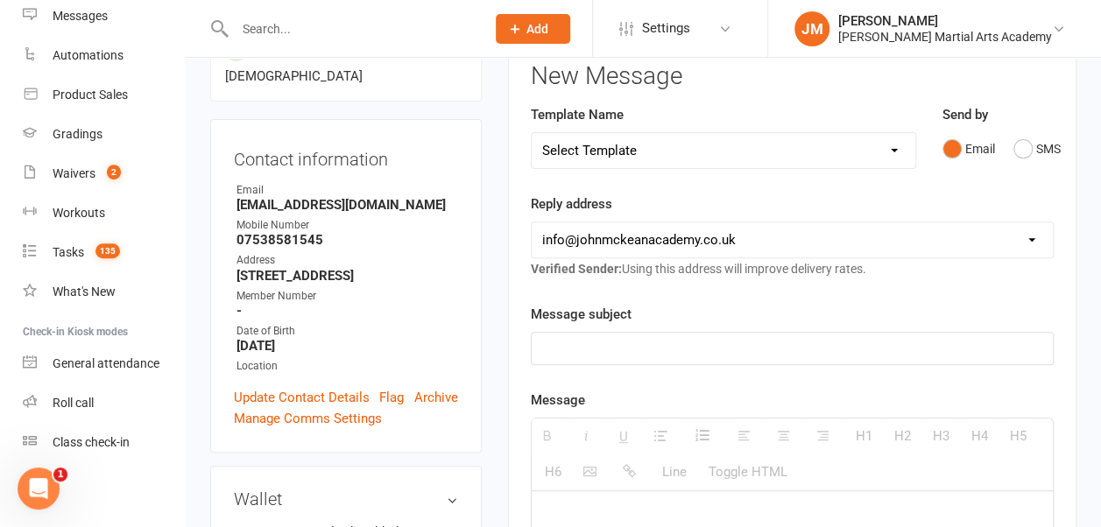
scroll to position [0, 0]
